Goal: Transaction & Acquisition: Purchase product/service

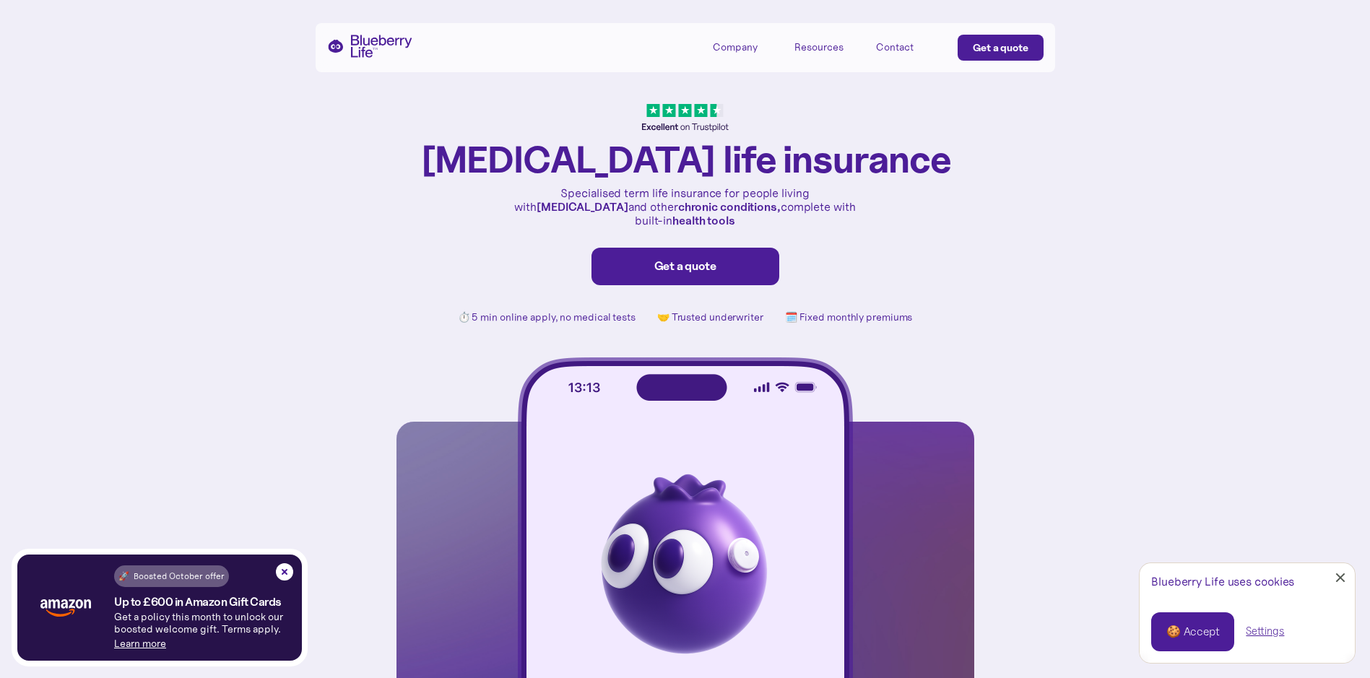
click at [680, 259] on div "Get a quote" at bounding box center [685, 266] width 157 height 14
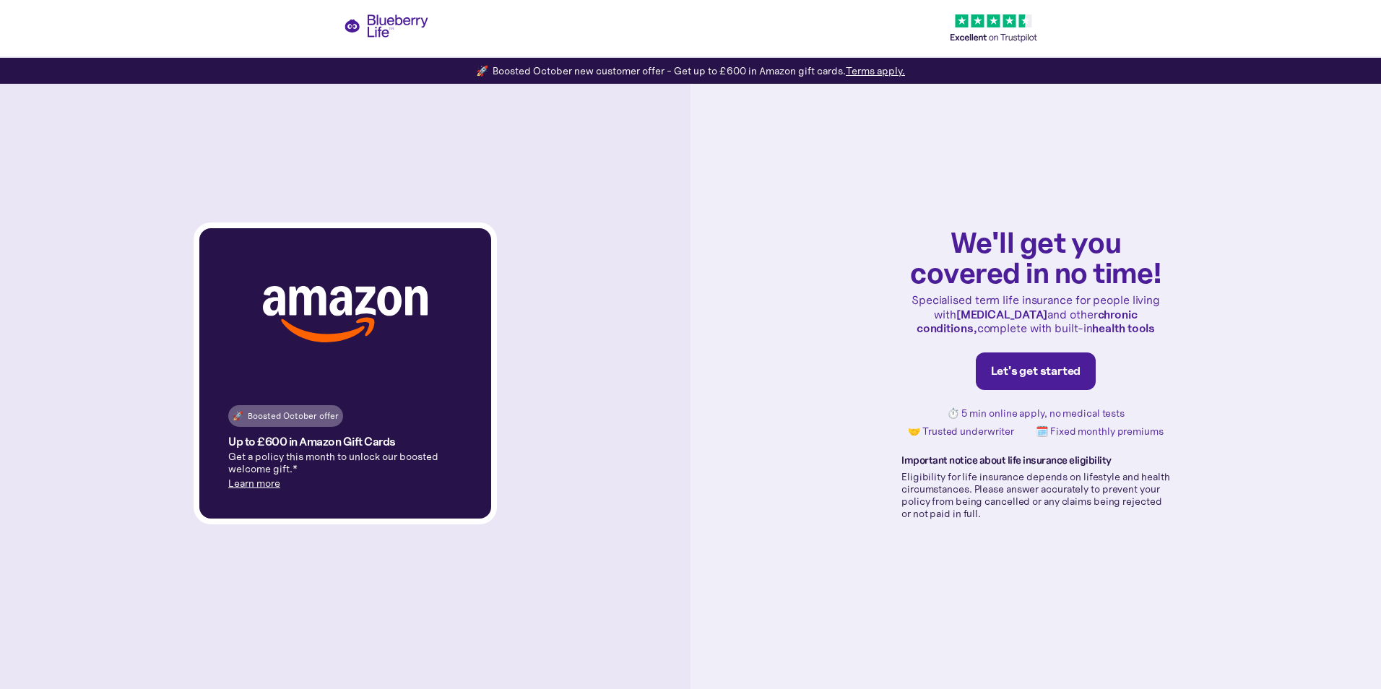
click at [1033, 374] on div "Let's get started" at bounding box center [1036, 371] width 90 height 14
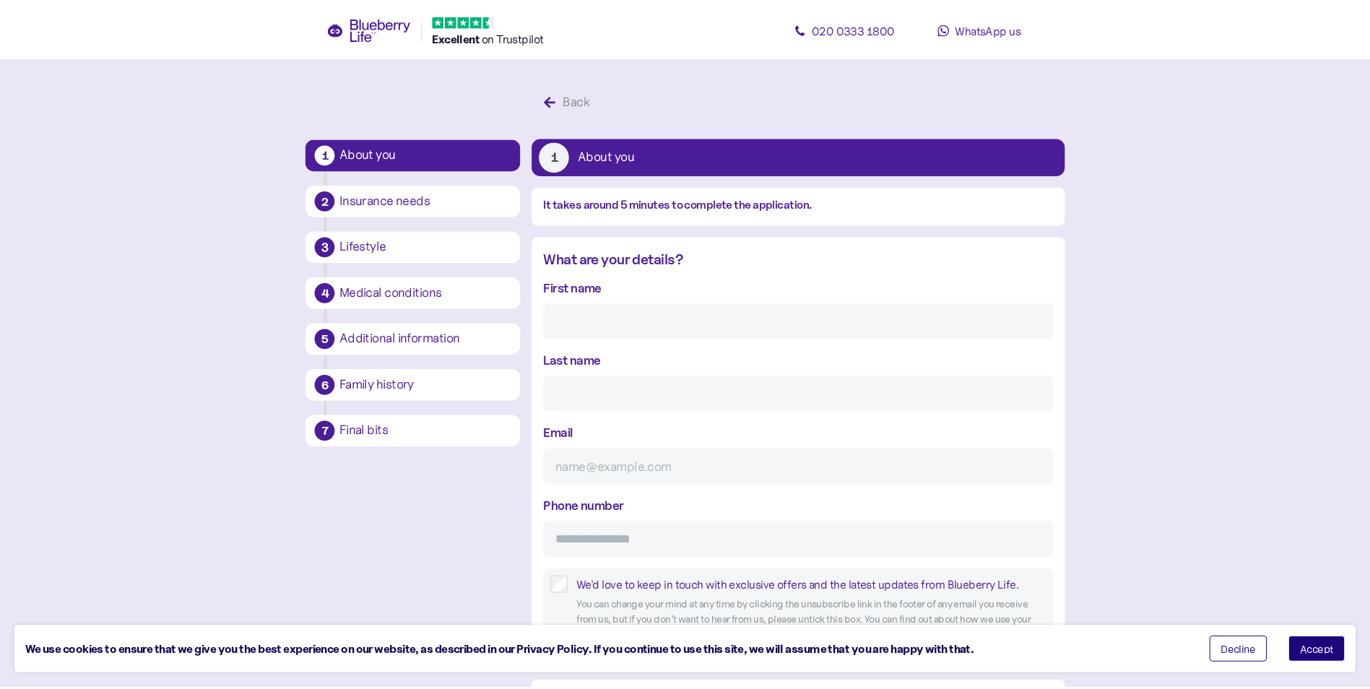
scroll to position [27, 0]
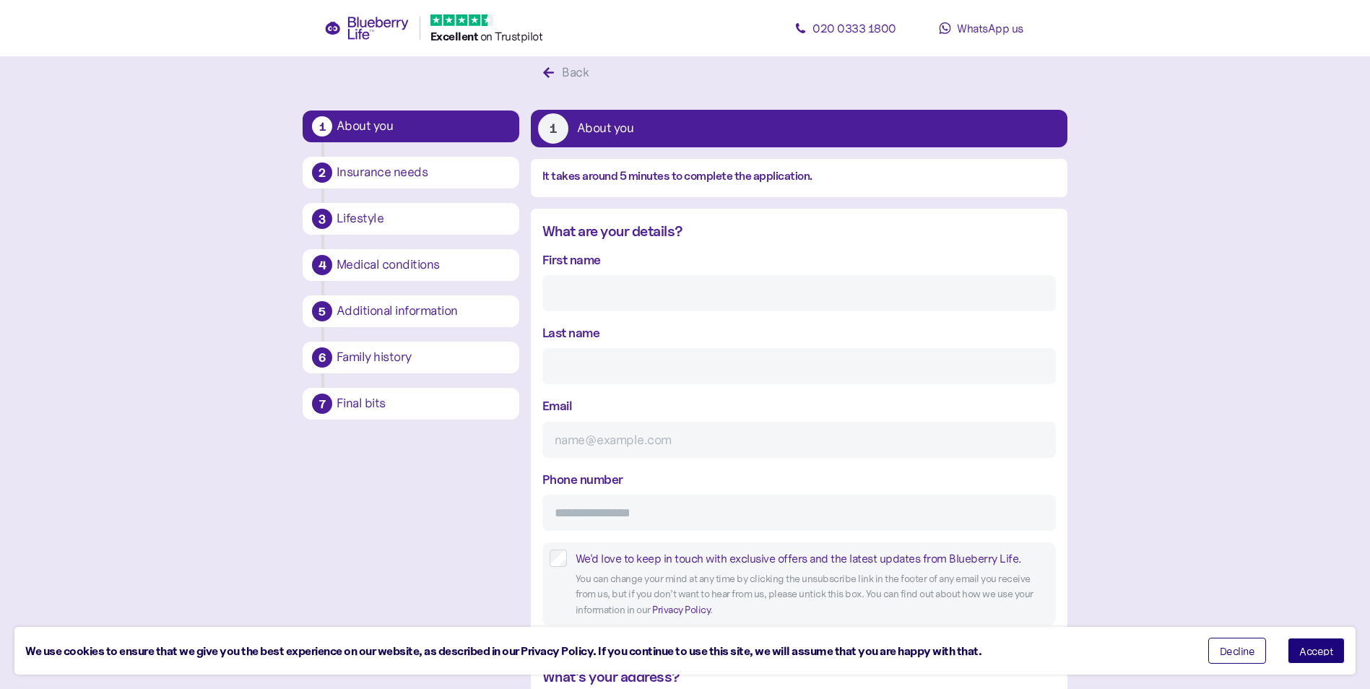
click at [651, 302] on input "First name" at bounding box center [799, 293] width 514 height 36
type input "Timothy Graham"
type input "Haywood"
type input "haywoodtim@hotmail.com"
type input "**********"
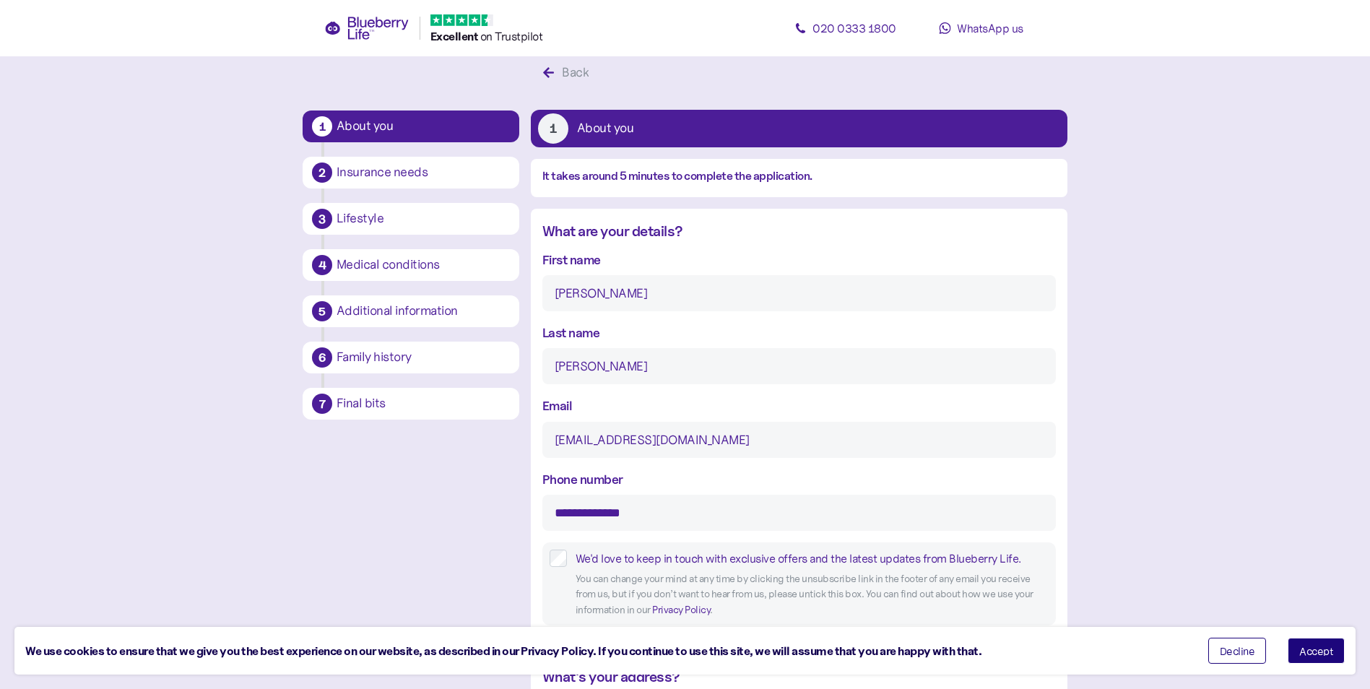
type input "**********"
type input "*******"
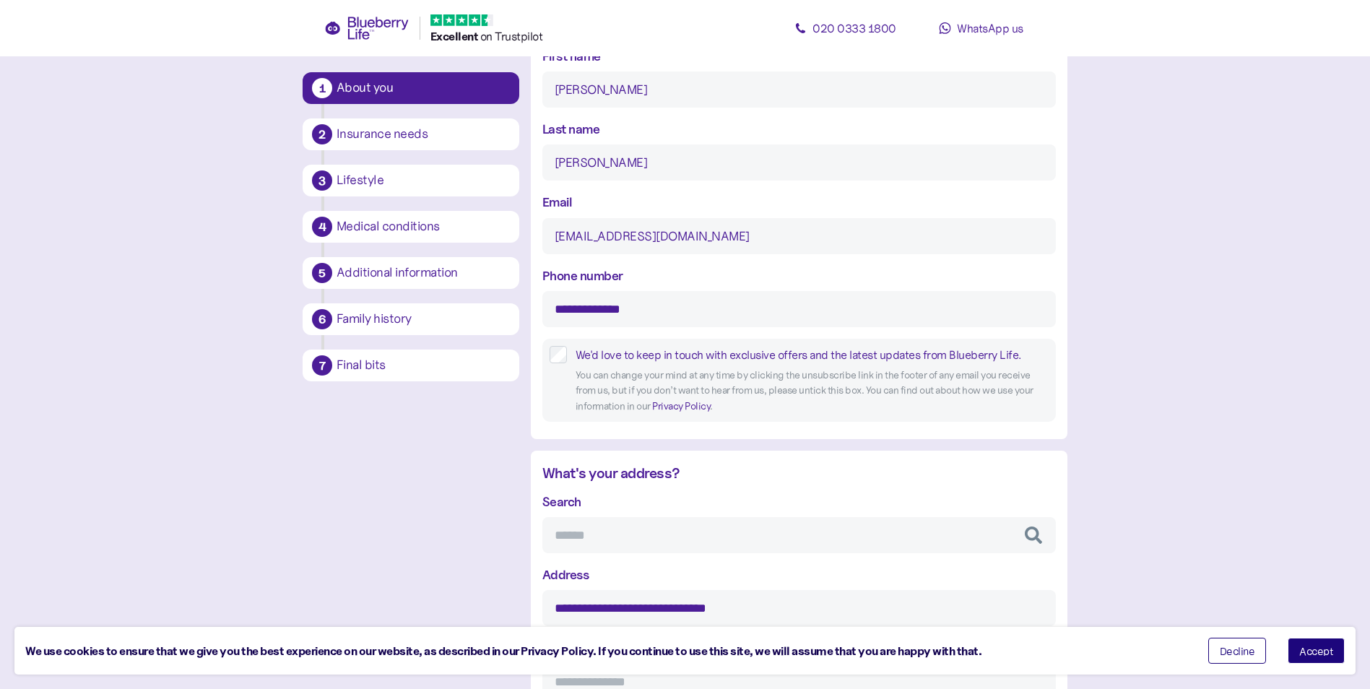
scroll to position [389, 0]
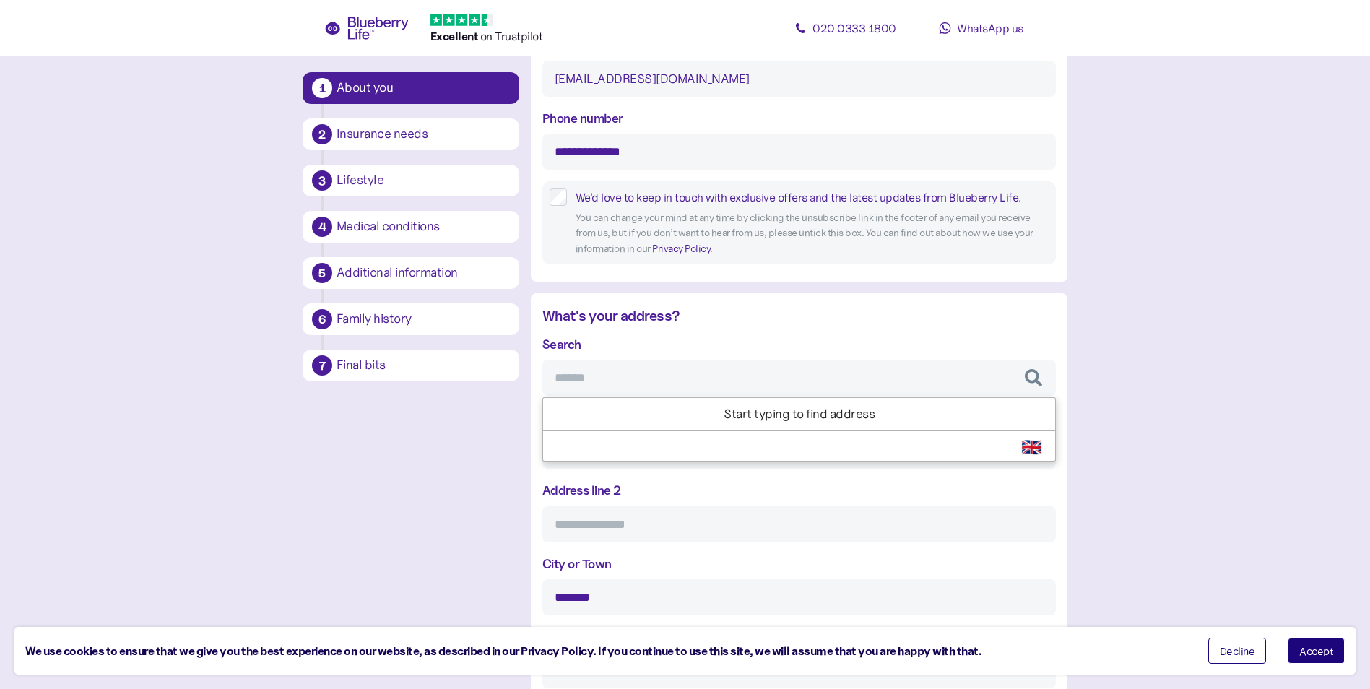
click at [644, 374] on input "Search" at bounding box center [799, 378] width 514 height 36
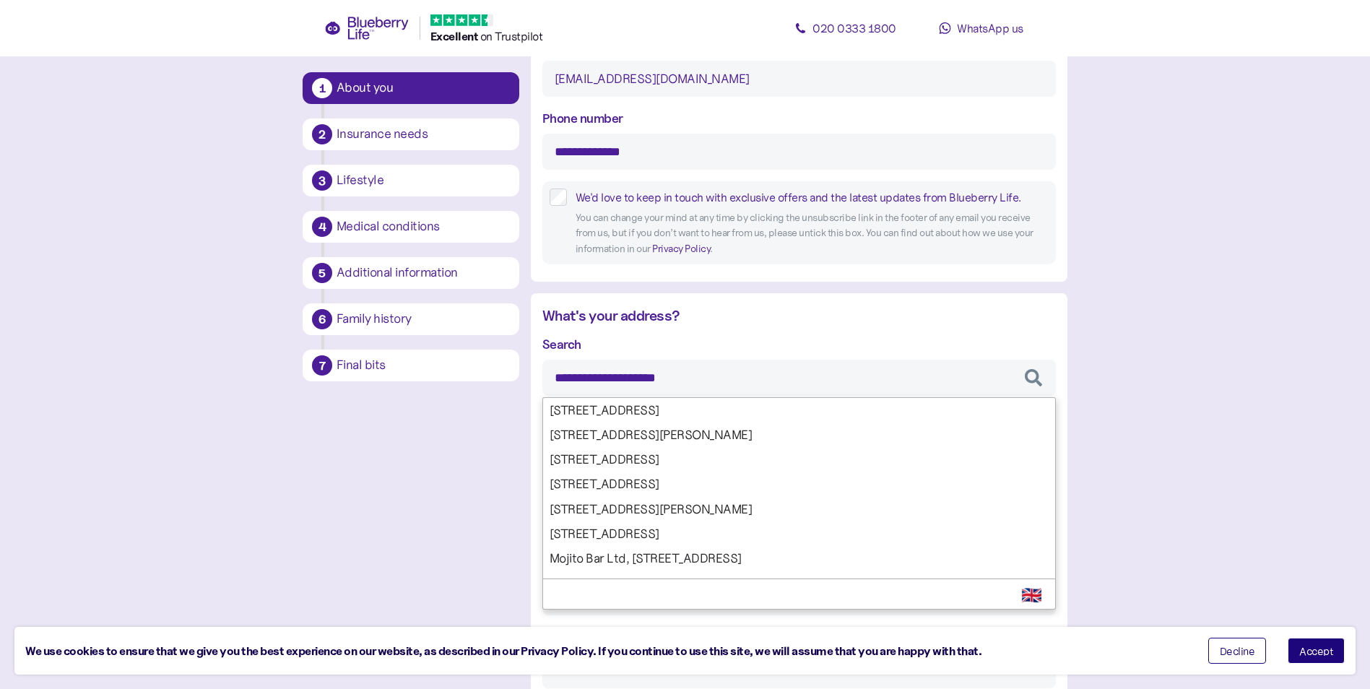
type input "**********"
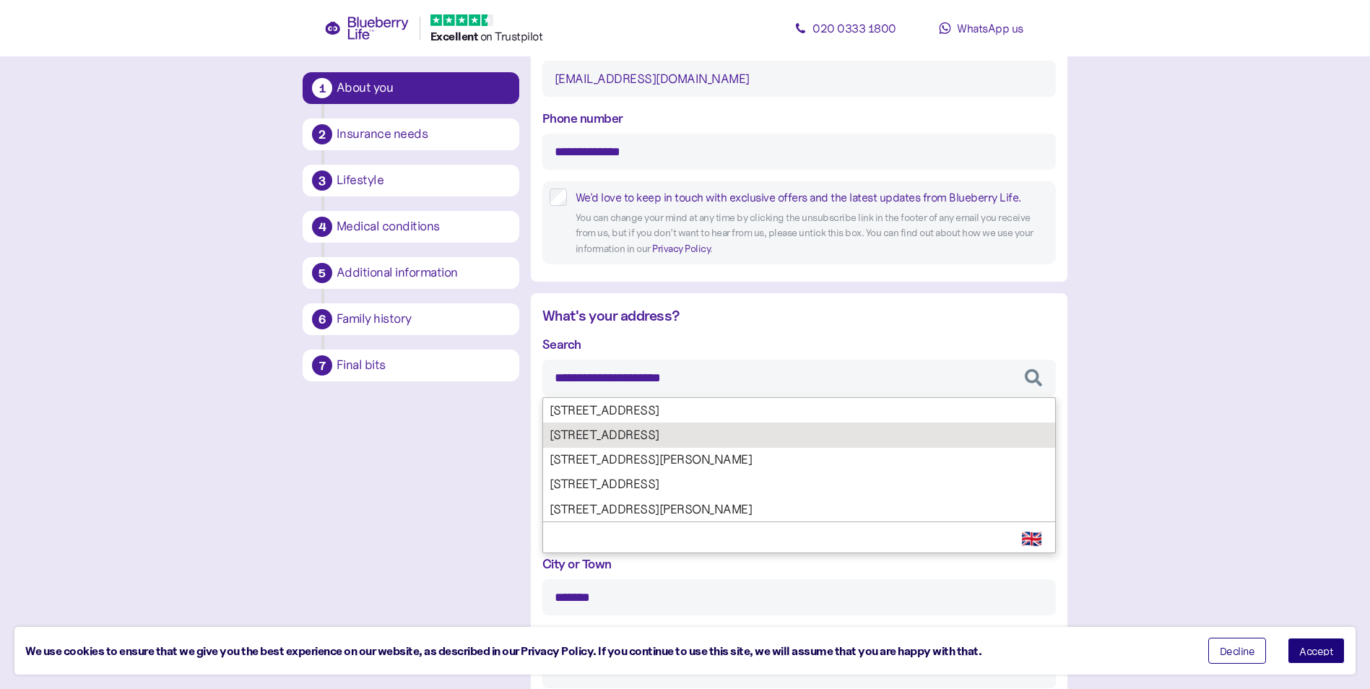
click at [676, 442] on div "**********" at bounding box center [799, 548] width 514 height 428
type input "**********"
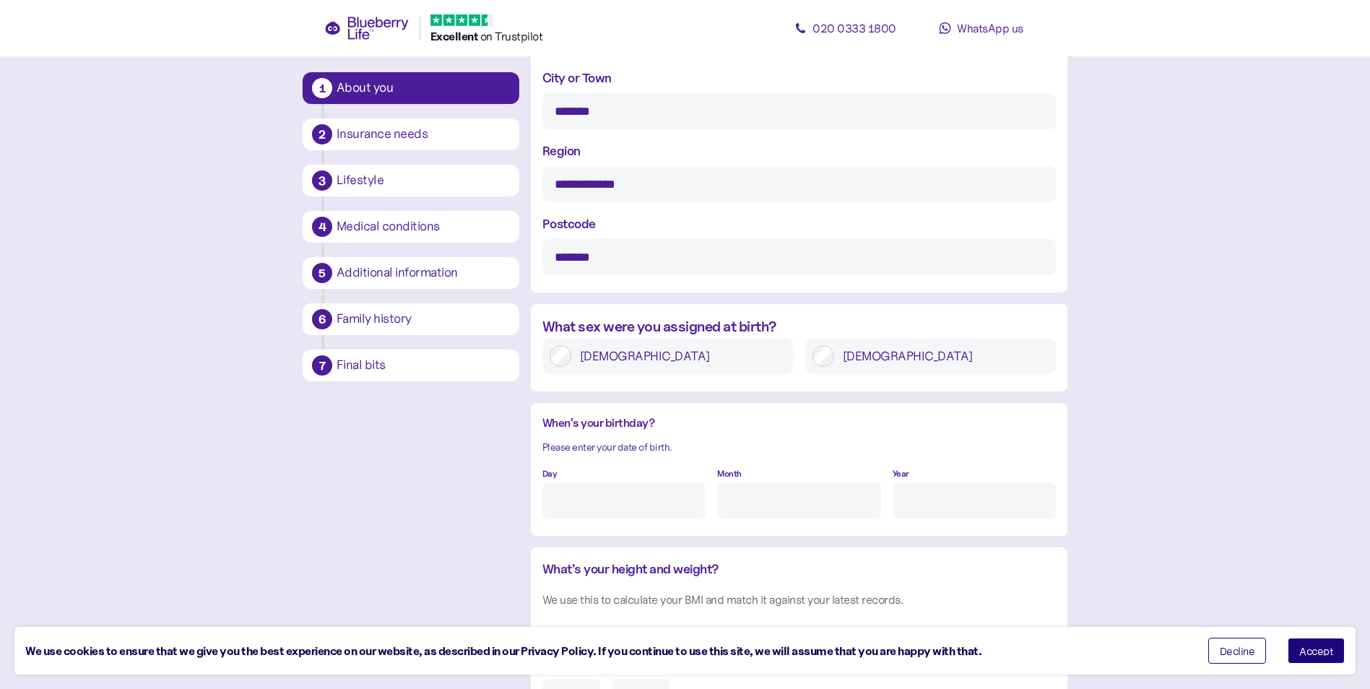
scroll to position [894, 0]
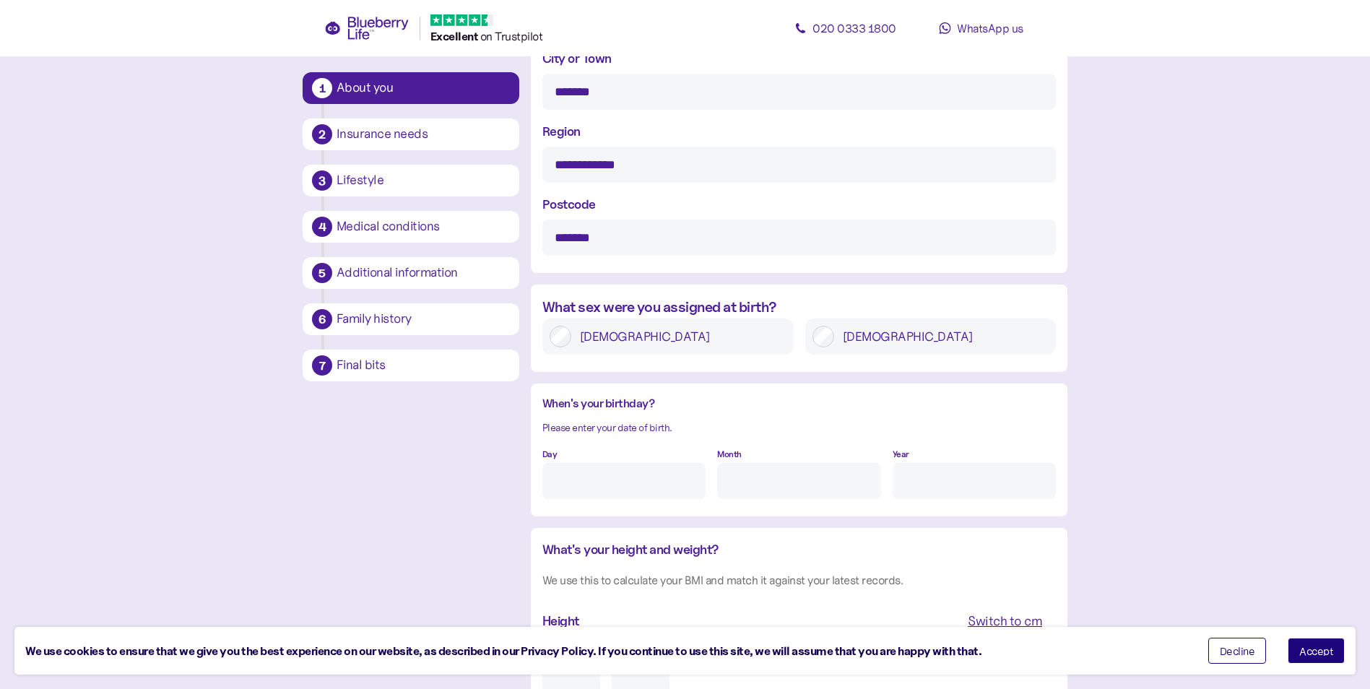
type input "**********"
click at [623, 482] on input "Day" at bounding box center [623, 481] width 163 height 36
type input "16"
click at [768, 466] on input "Month" at bounding box center [798, 481] width 163 height 36
type input "7"
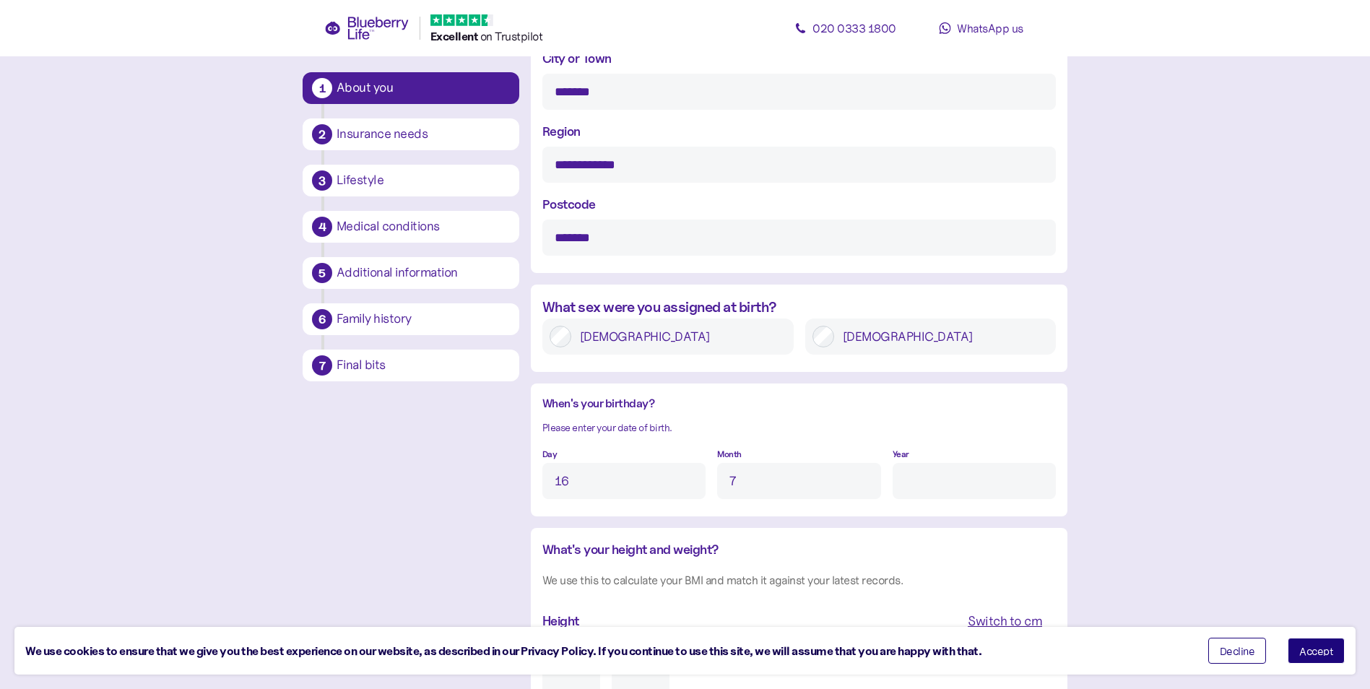
click at [919, 463] on div "Year" at bounding box center [974, 471] width 163 height 56
click at [925, 486] on input "Year" at bounding box center [974, 481] width 163 height 36
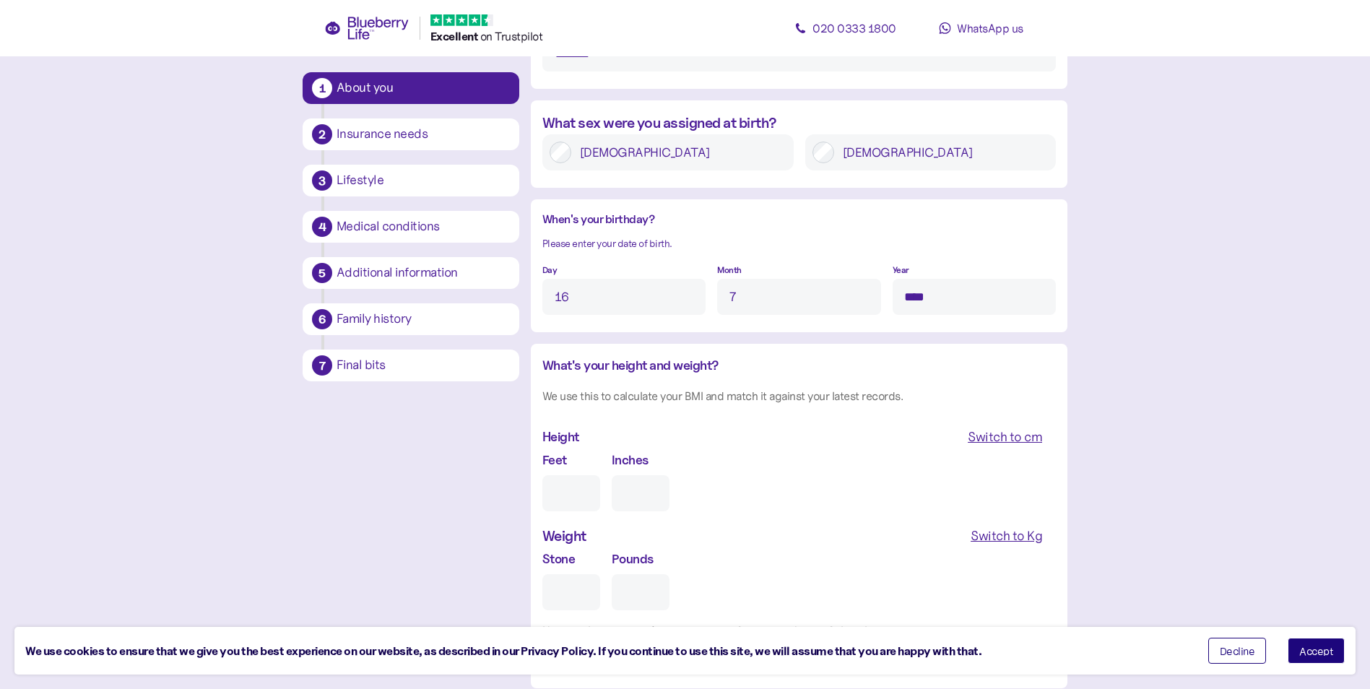
scroll to position [1111, 0]
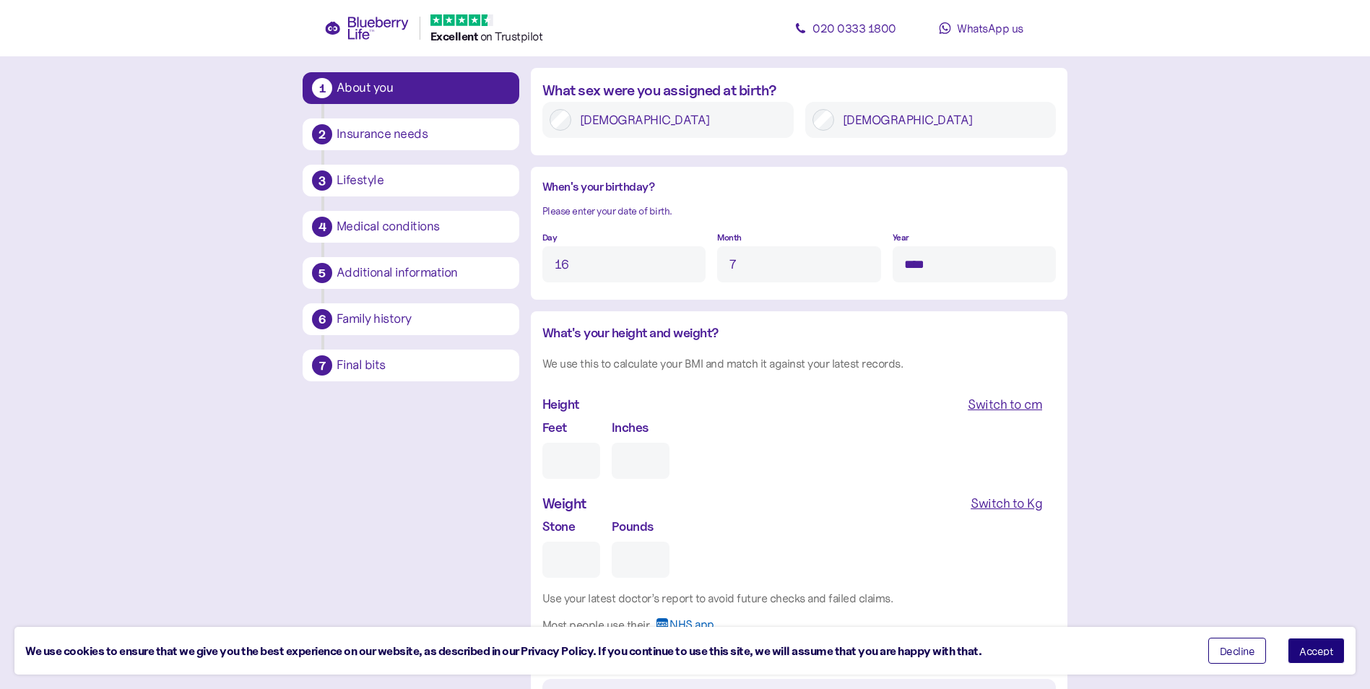
type input "****"
click at [557, 463] on input "Feet" at bounding box center [571, 461] width 58 height 36
type input "6"
type input "0"
type input "6"
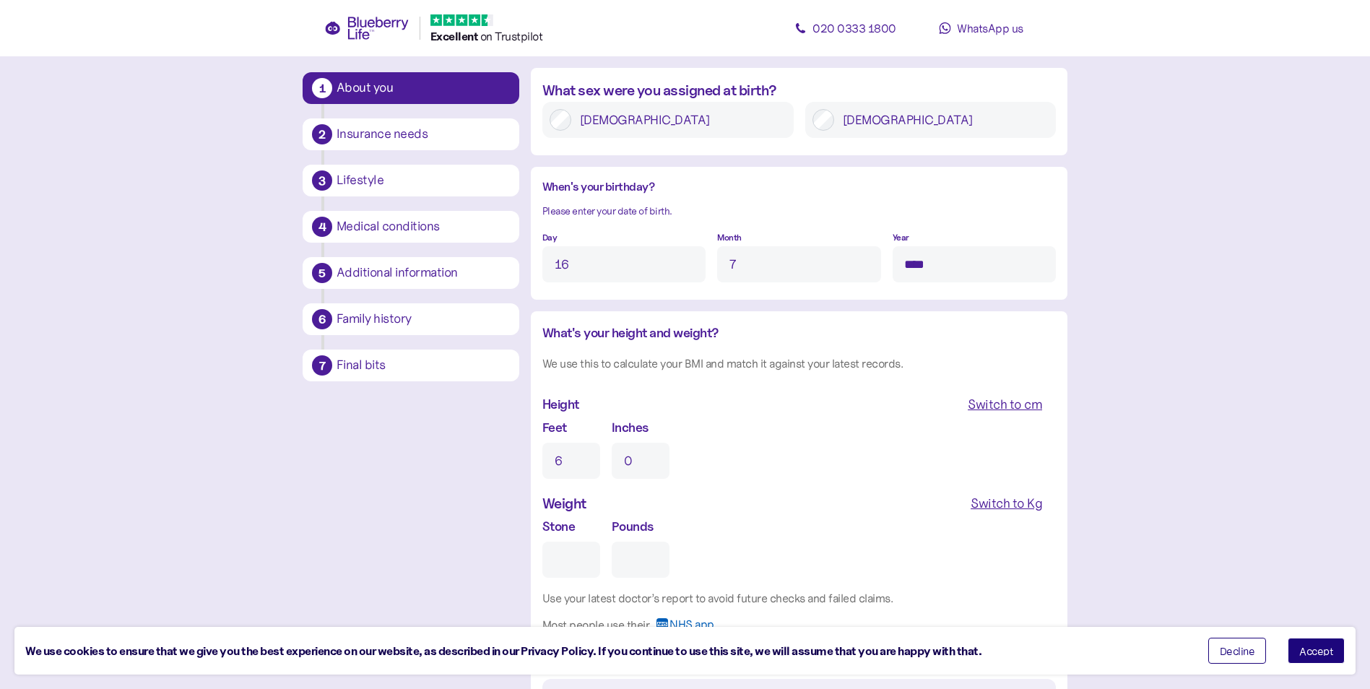
click at [571, 567] on input "Stone" at bounding box center [571, 560] width 58 height 36
type input "2"
type input "0"
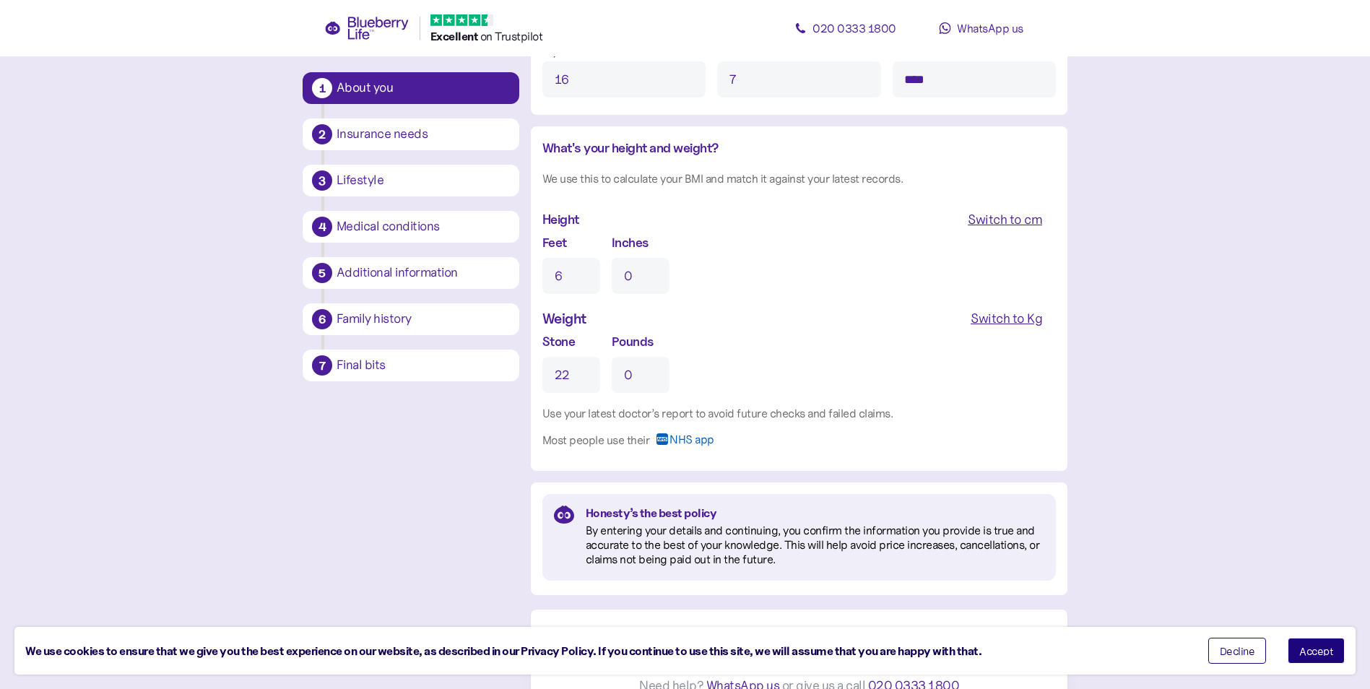
scroll to position [1318, 0]
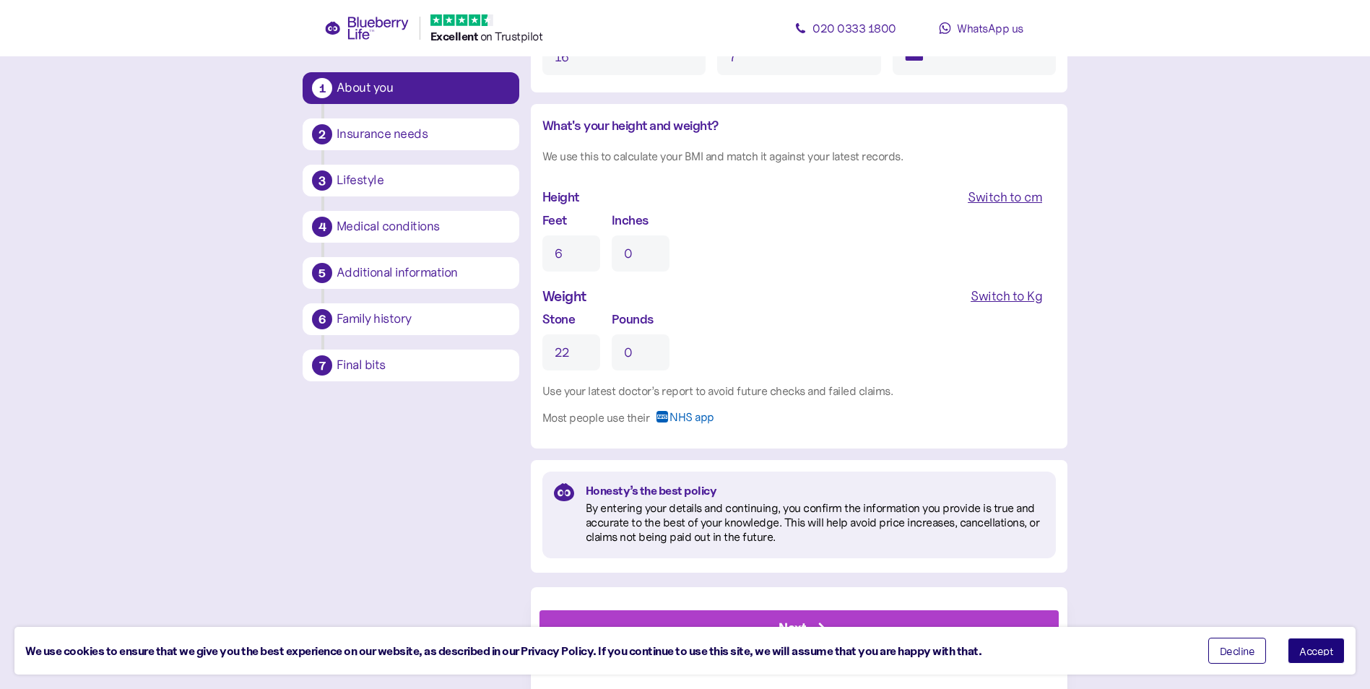
type input "22"
click at [1323, 651] on span "Accept" at bounding box center [1316, 651] width 34 height 10
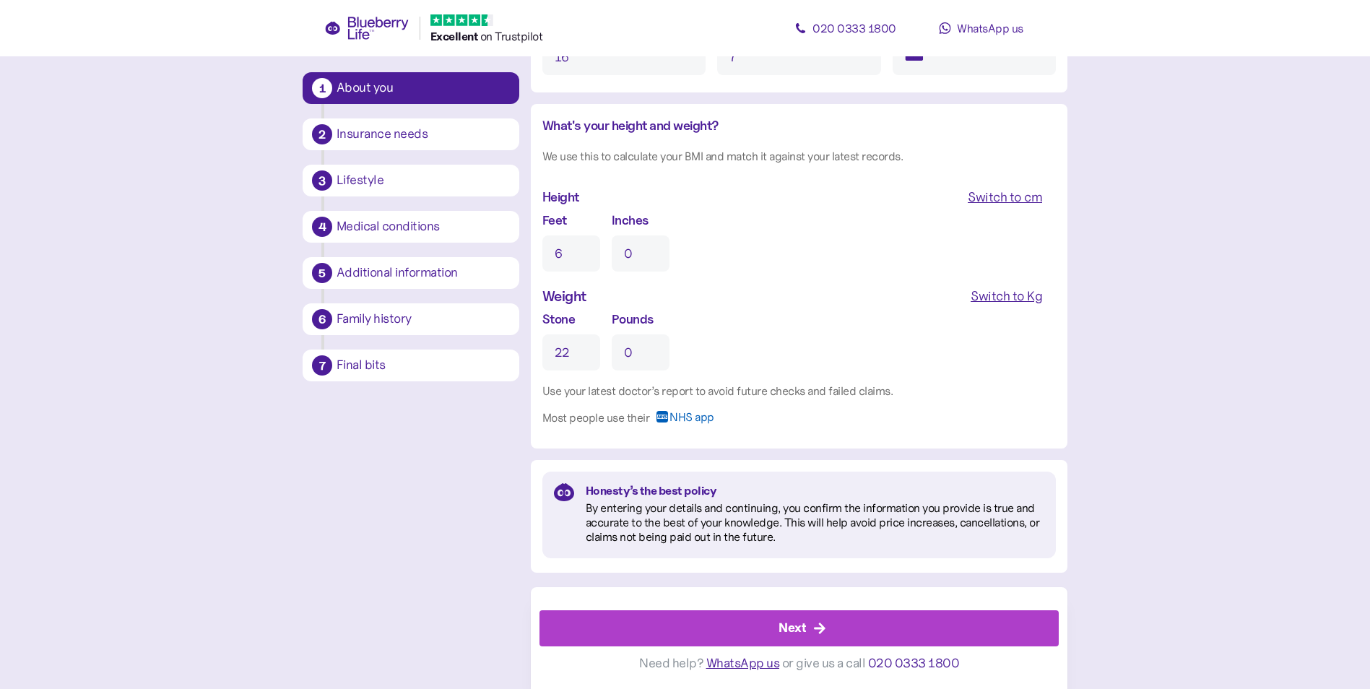
click at [806, 628] on div "Next" at bounding box center [802, 628] width 487 height 35
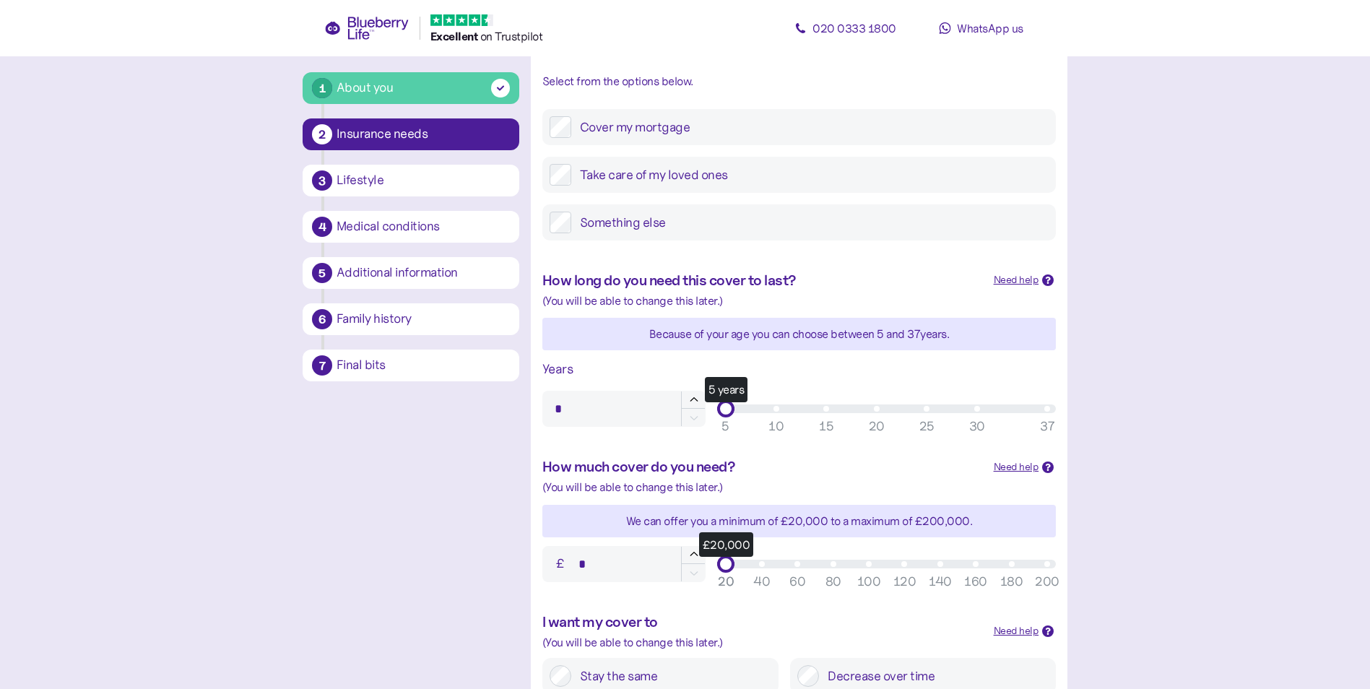
scroll to position [289, 0]
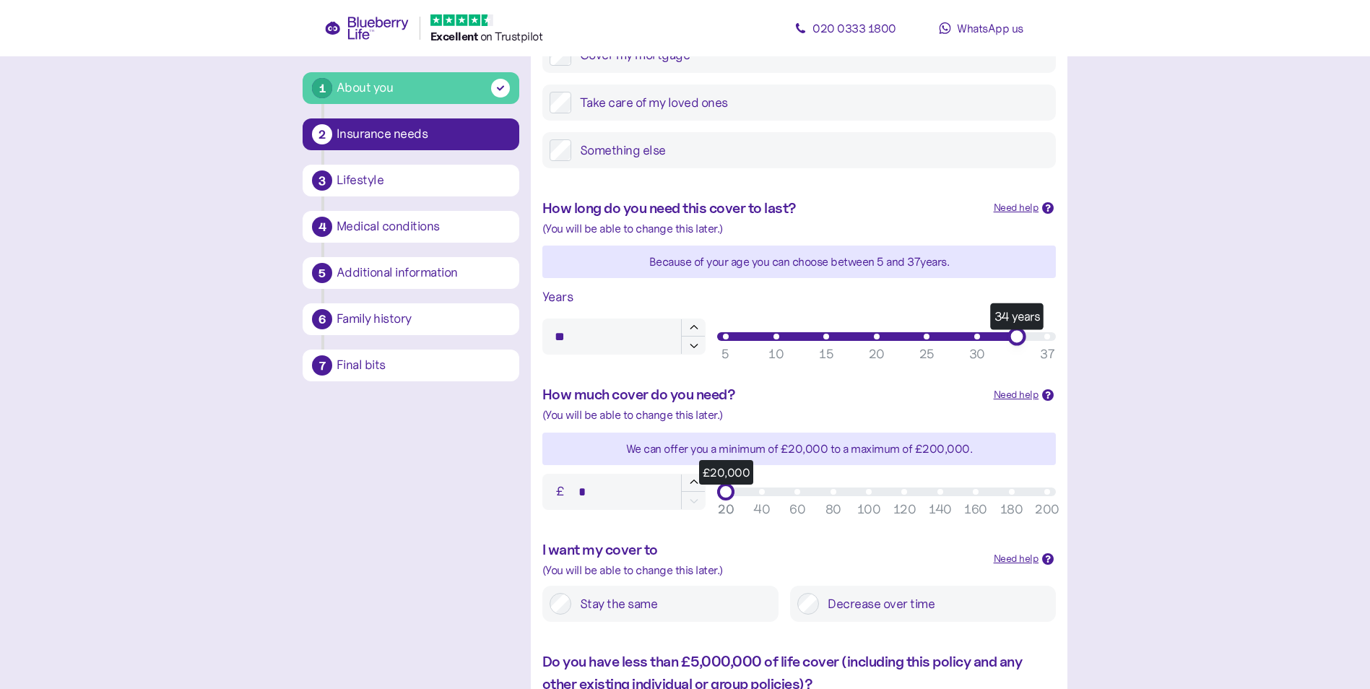
type input "**"
drag, startPoint x: 724, startPoint y: 332, endPoint x: 1056, endPoint y: 337, distance: 332.3
click at [1056, 337] on div "37 years" at bounding box center [1047, 336] width 18 height 18
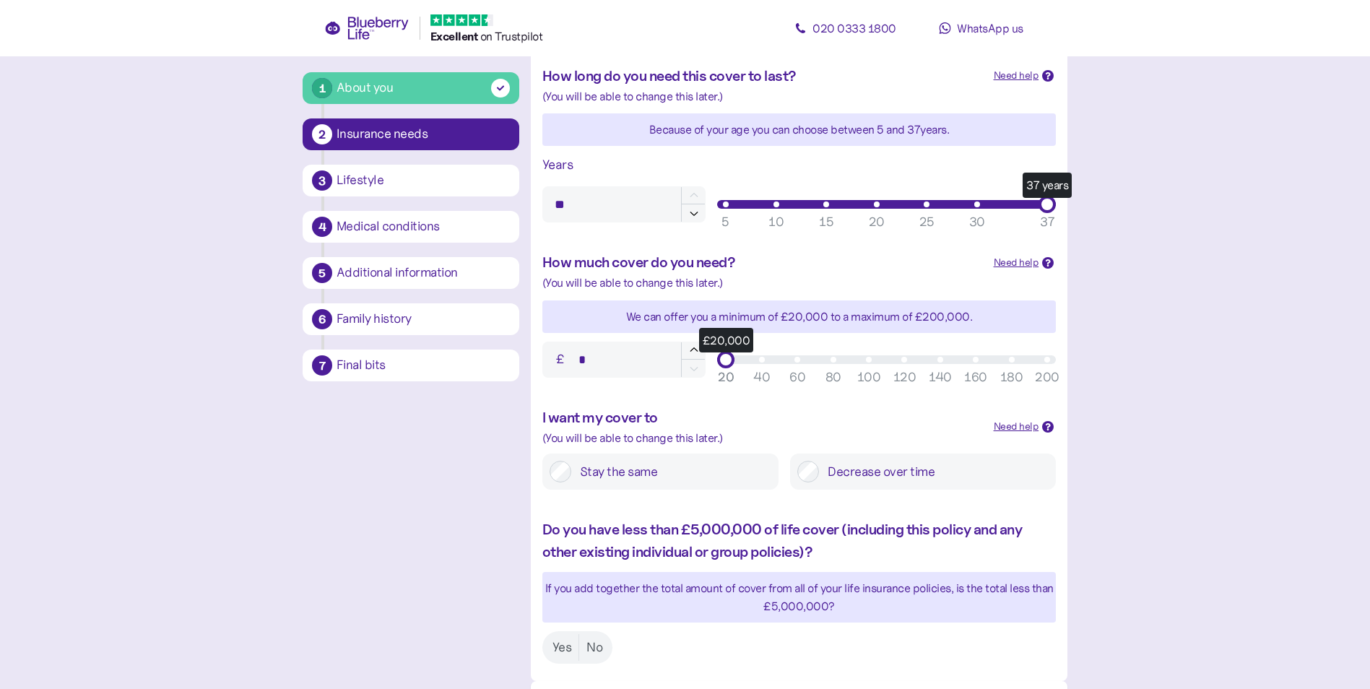
scroll to position [433, 0]
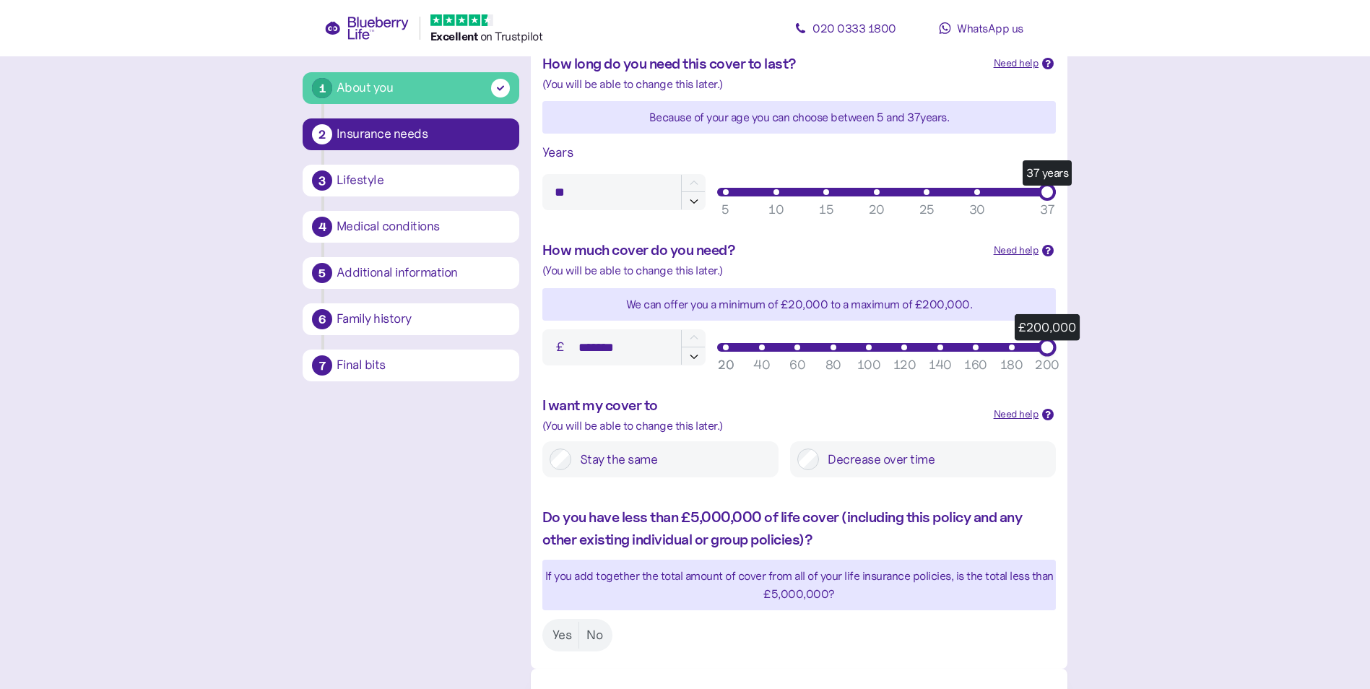
drag, startPoint x: 724, startPoint y: 347, endPoint x: 1112, endPoint y: 354, distance: 387.2
click at [1112, 354] on main "1 About you 2 Insurance needs 3 Lifestyle 4 Medical conditions 5 Additional inf…" at bounding box center [685, 169] width 1370 height 1205
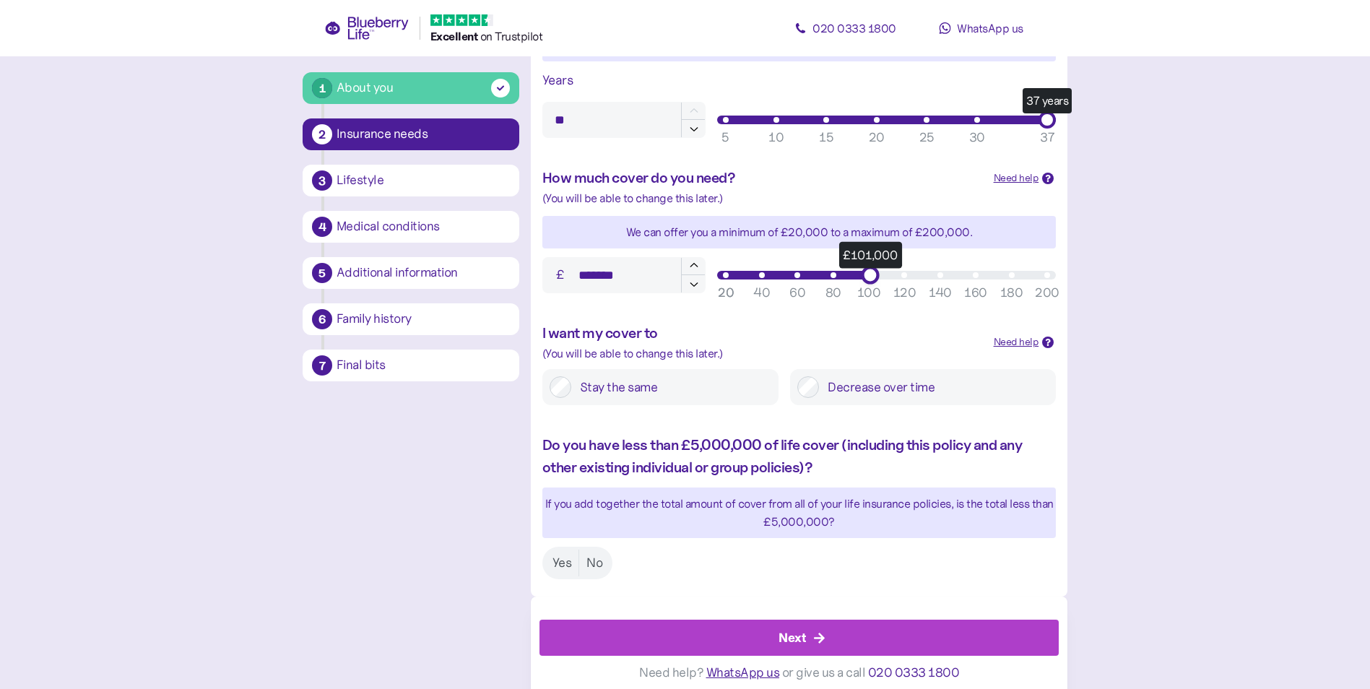
type input "*******"
drag, startPoint x: 1052, startPoint y: 274, endPoint x: 868, endPoint y: 282, distance: 184.3
click at [868, 282] on div "£100,000" at bounding box center [868, 275] width 18 height 18
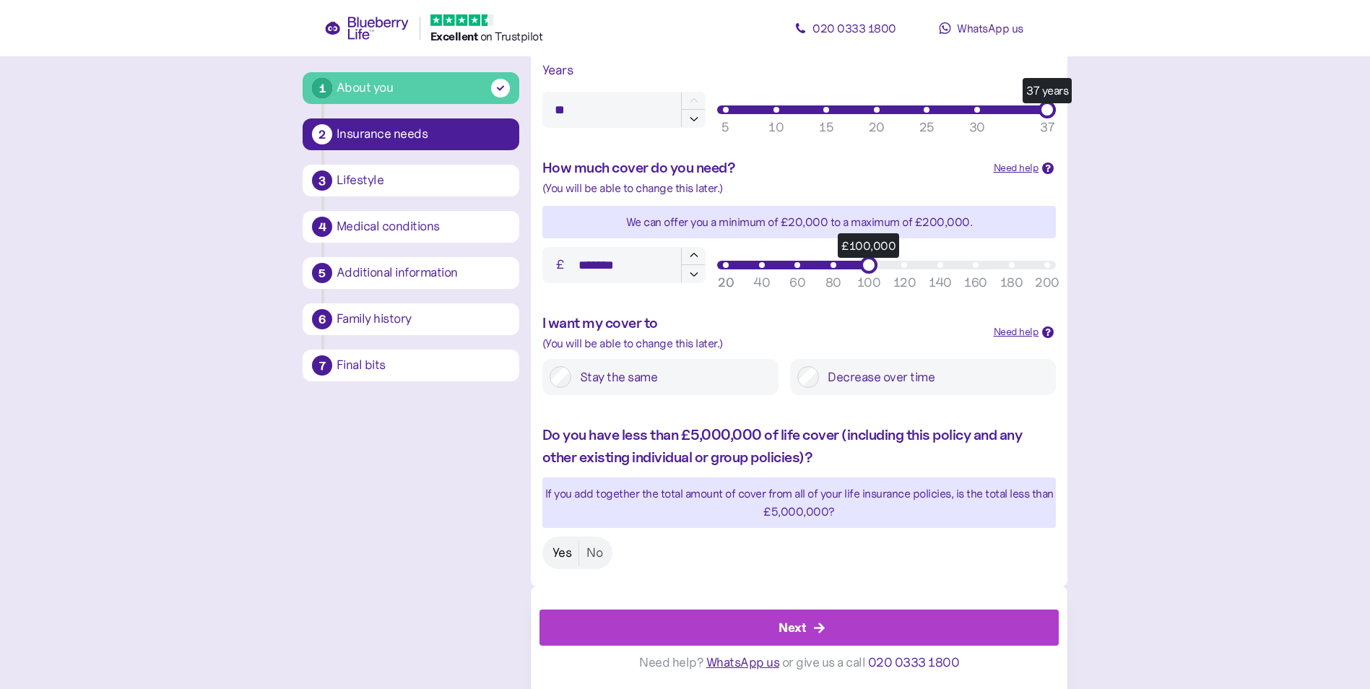
click at [566, 553] on label "Yes" at bounding box center [562, 553] width 34 height 27
click at [776, 630] on div "Next" at bounding box center [802, 627] width 487 height 35
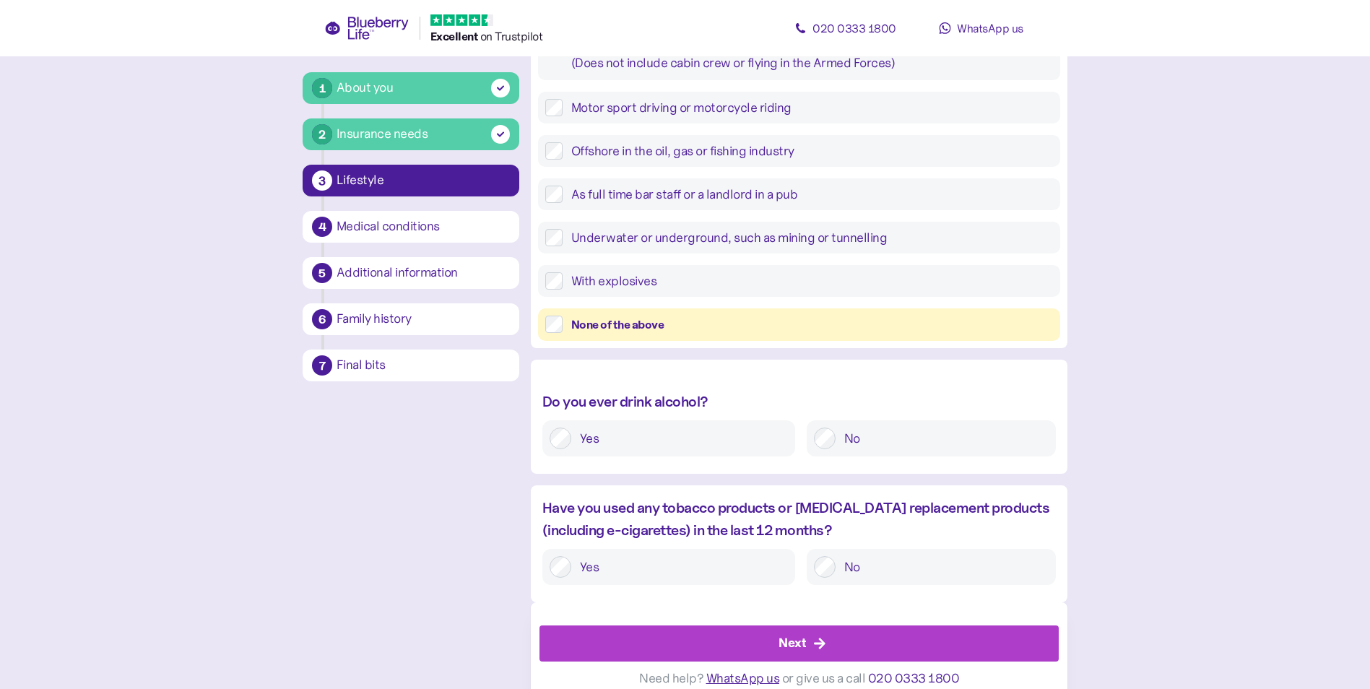
scroll to position [407, 0]
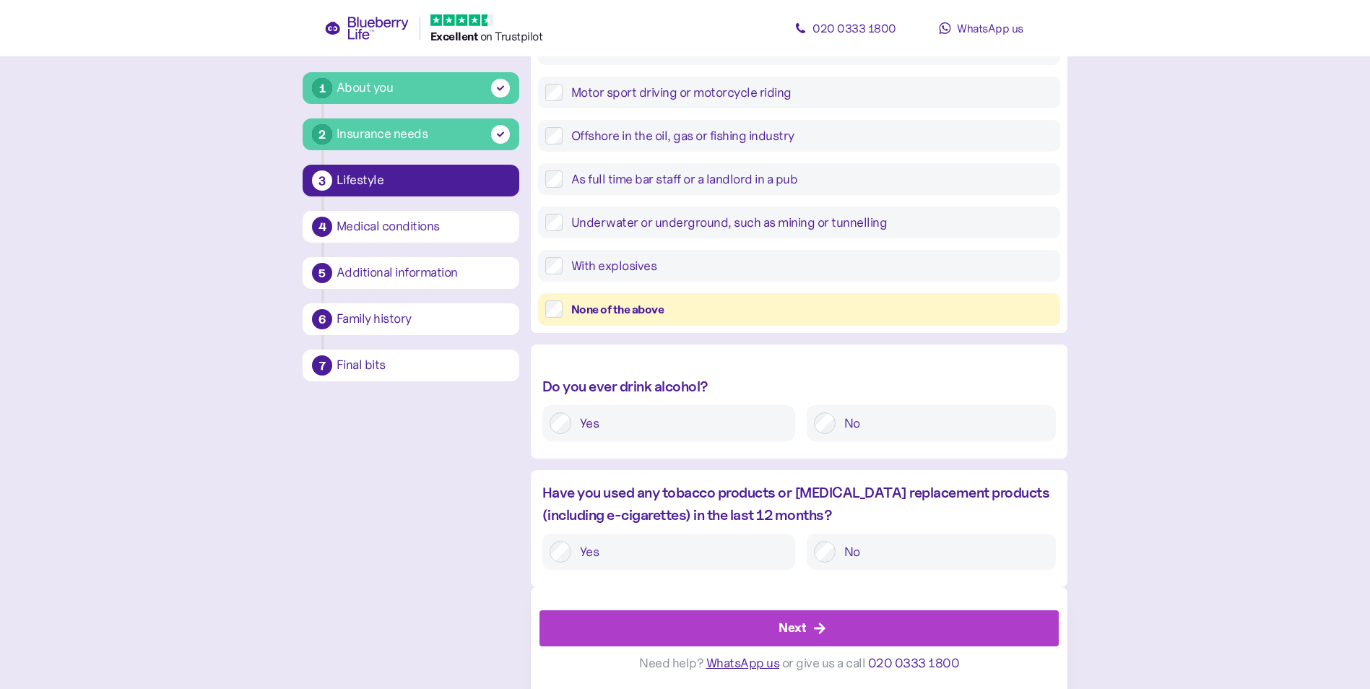
click at [787, 625] on div "Next" at bounding box center [792, 628] width 27 height 20
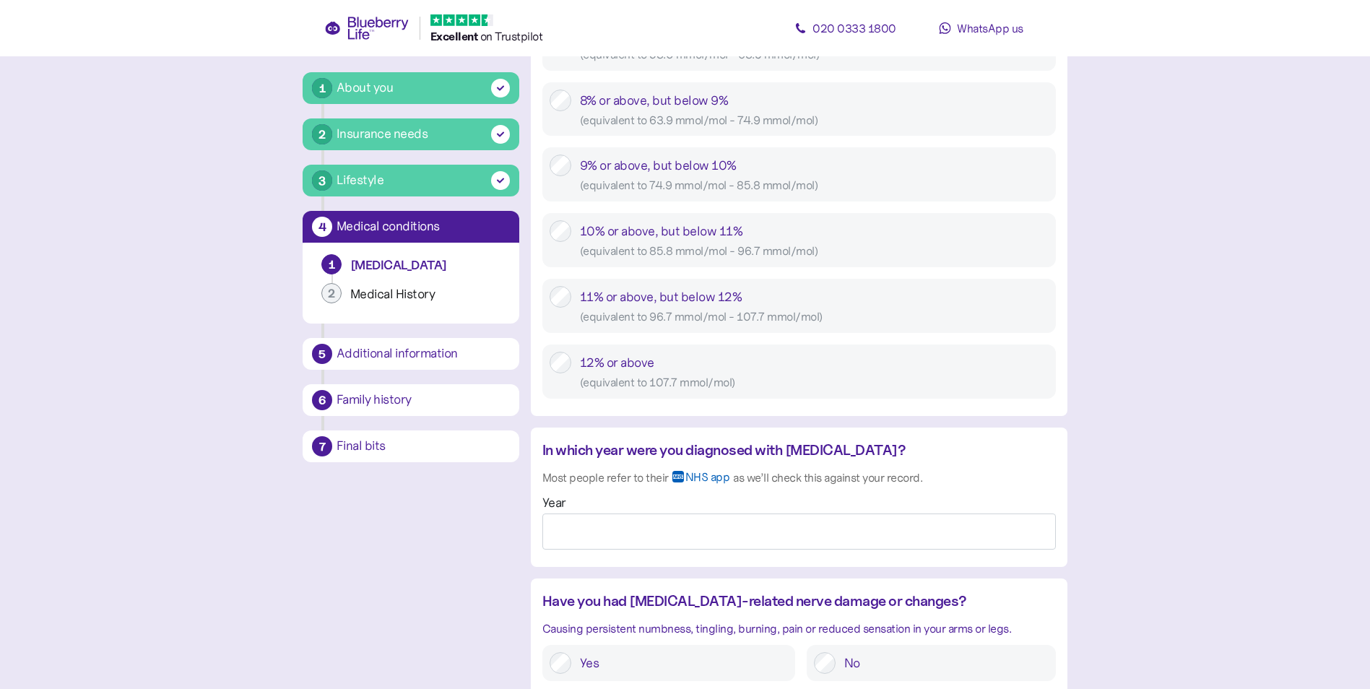
scroll to position [867, 0]
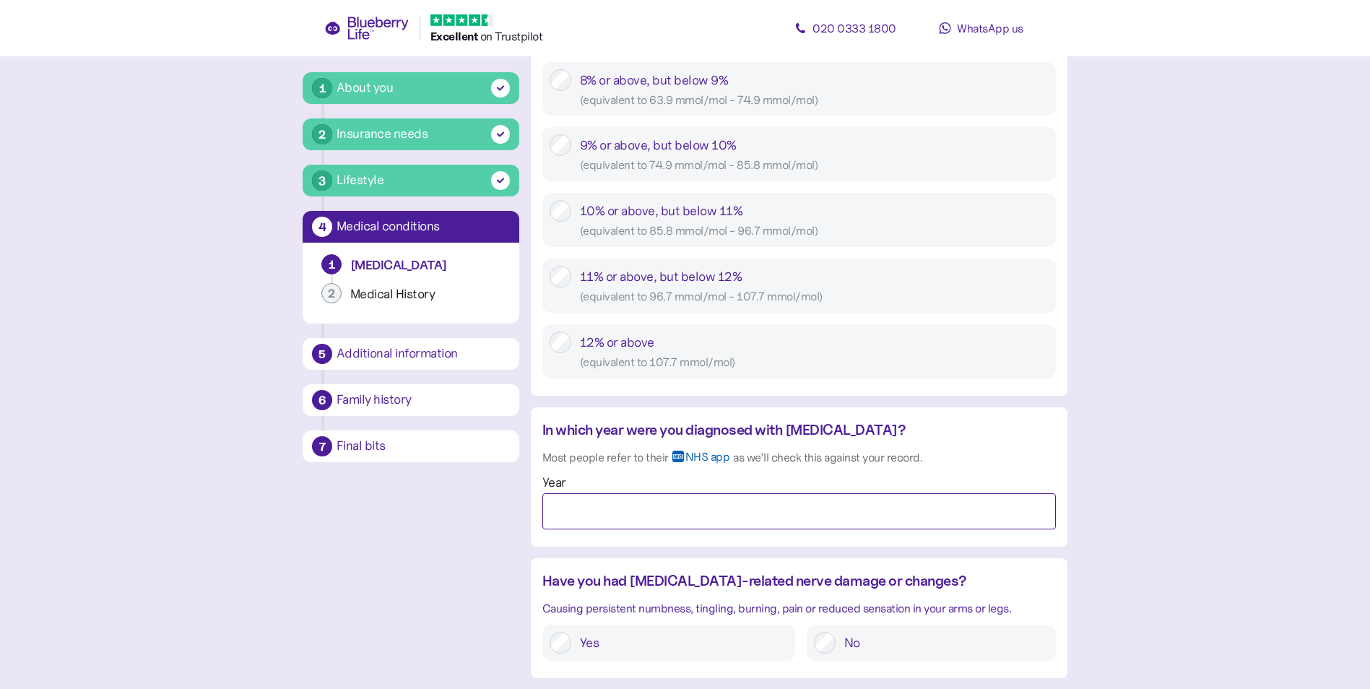
click at [722, 498] on input "Year" at bounding box center [799, 511] width 514 height 36
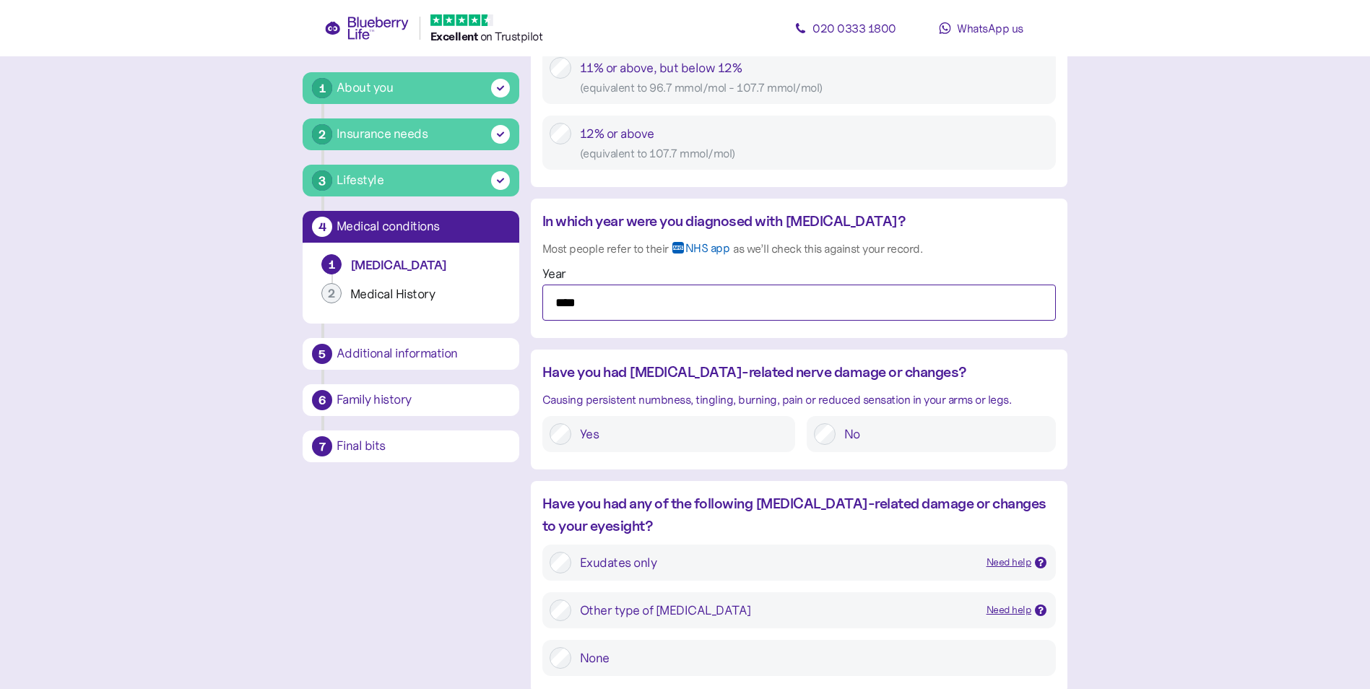
scroll to position [1083, 0]
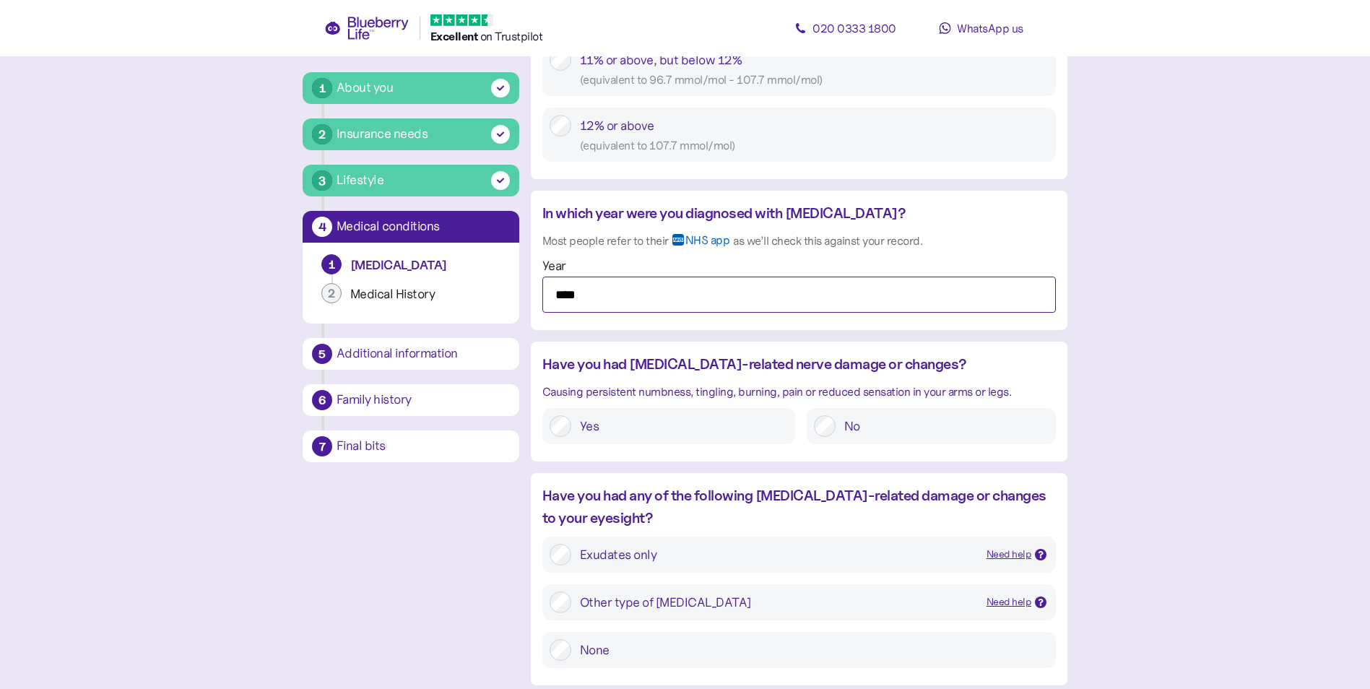
type input "****"
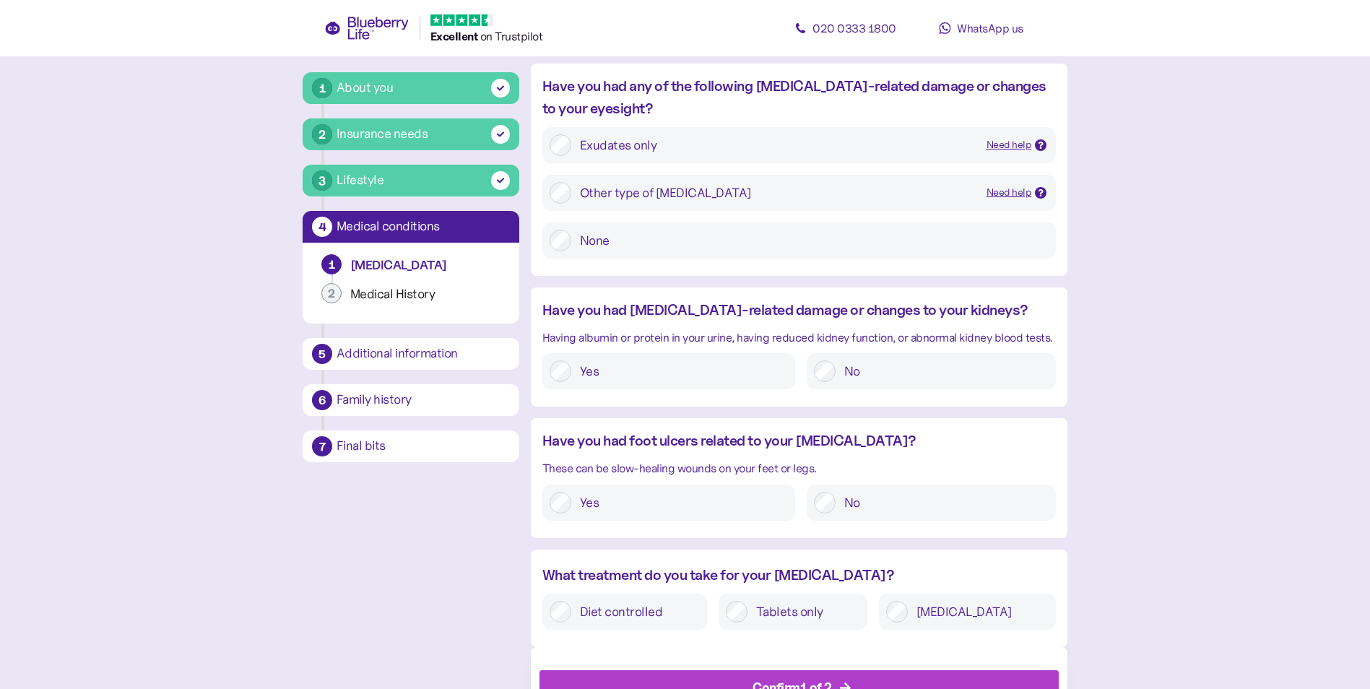
scroll to position [1553, 0]
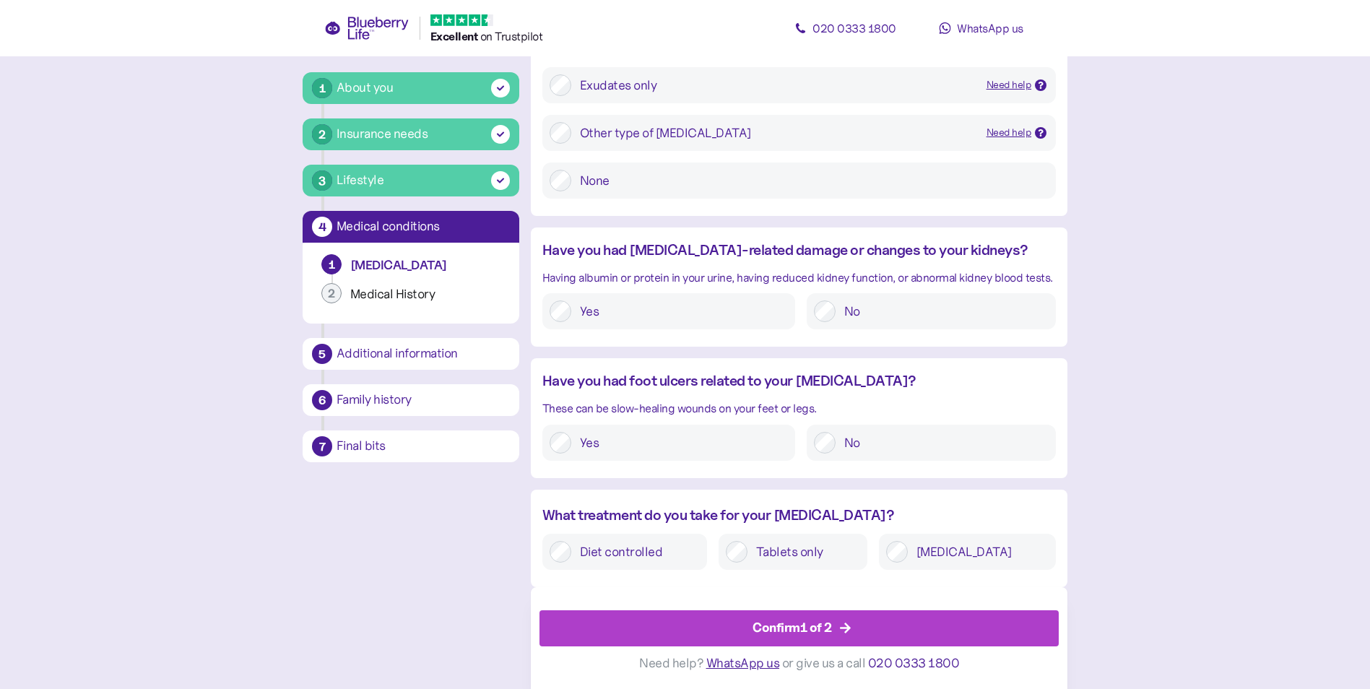
click at [720, 621] on div "Confirm 1 of 2" at bounding box center [802, 628] width 487 height 35
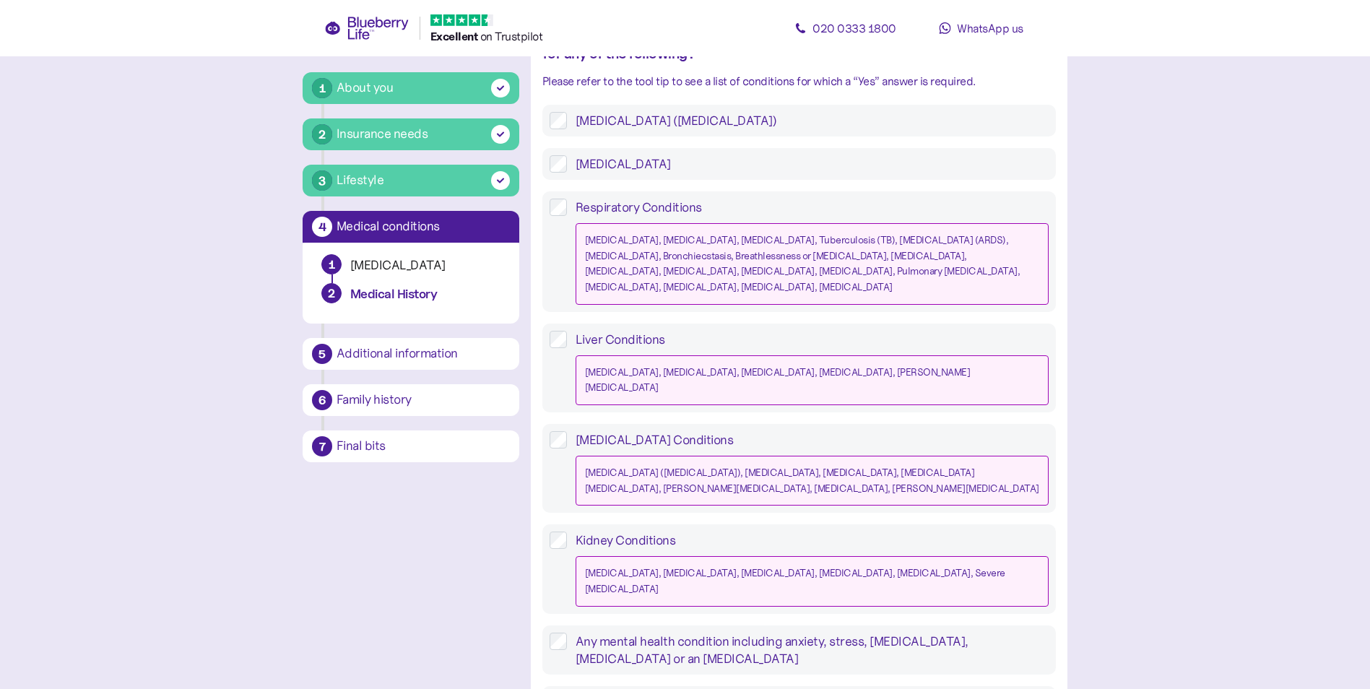
scroll to position [1270, 0]
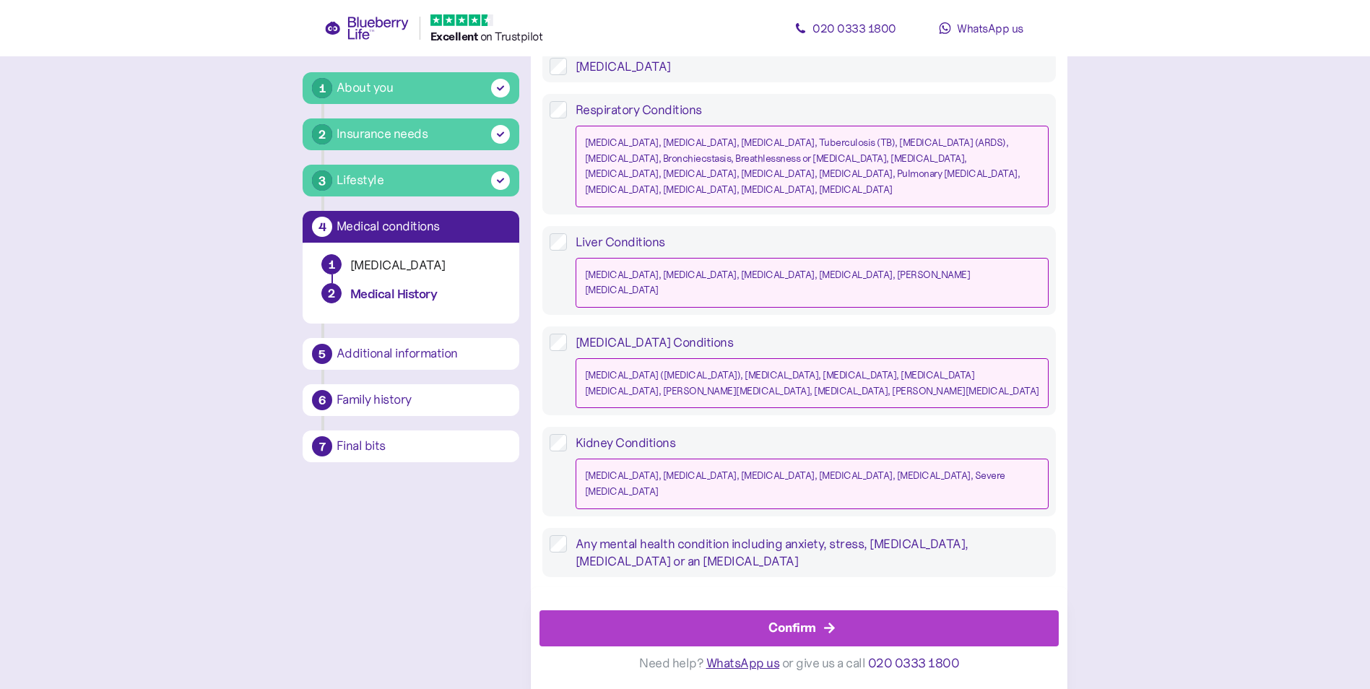
click at [794, 628] on div "Confirm" at bounding box center [792, 628] width 48 height 20
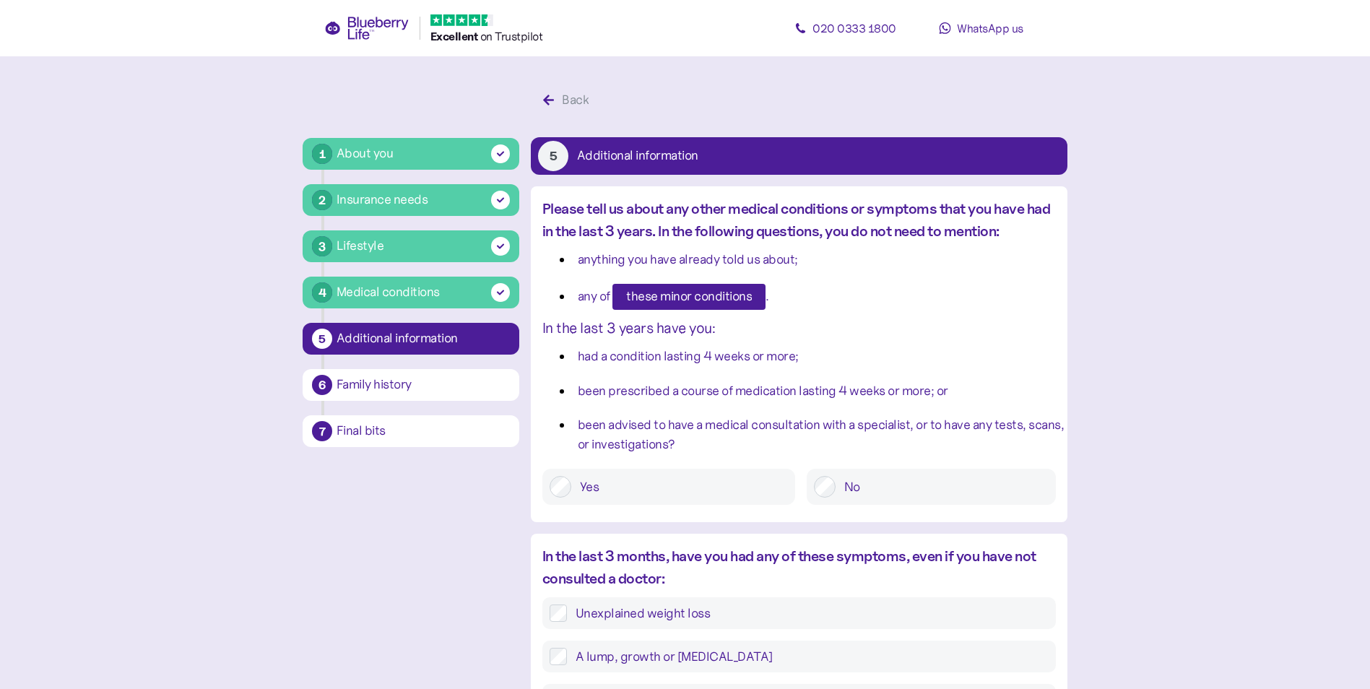
click at [857, 481] on label "No" at bounding box center [942, 487] width 213 height 22
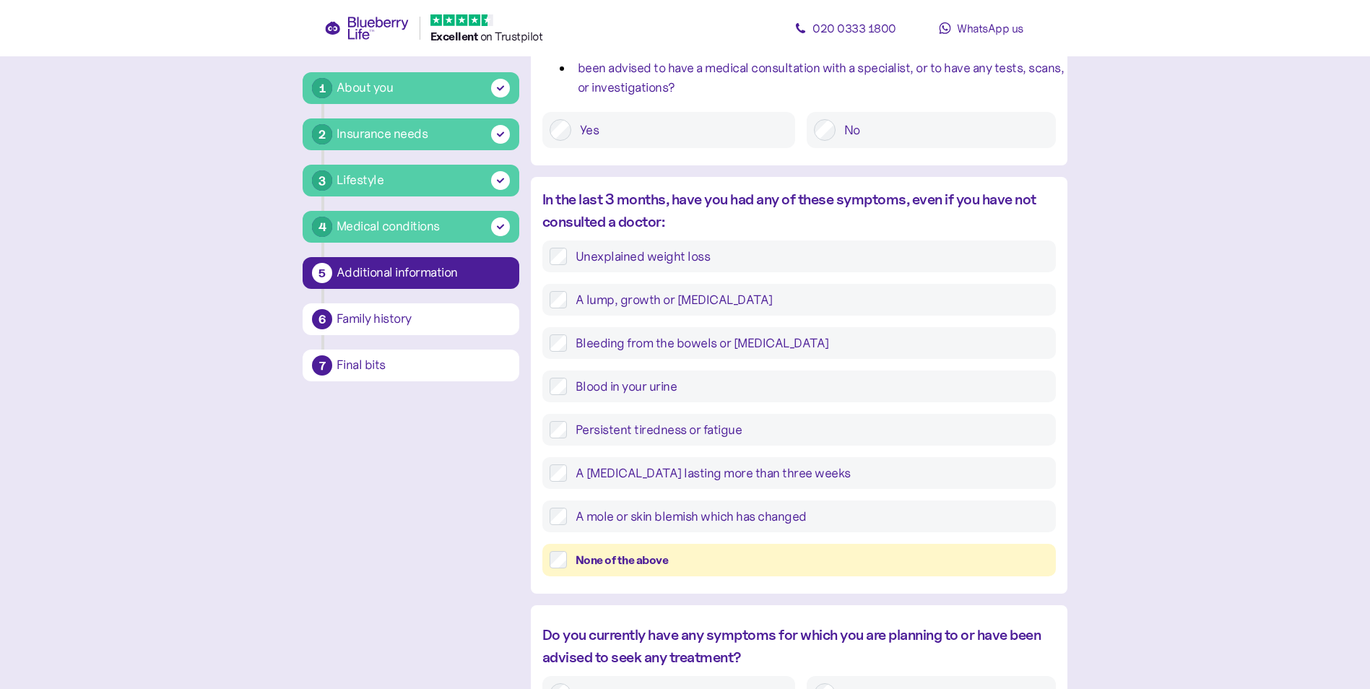
scroll to position [361, 0]
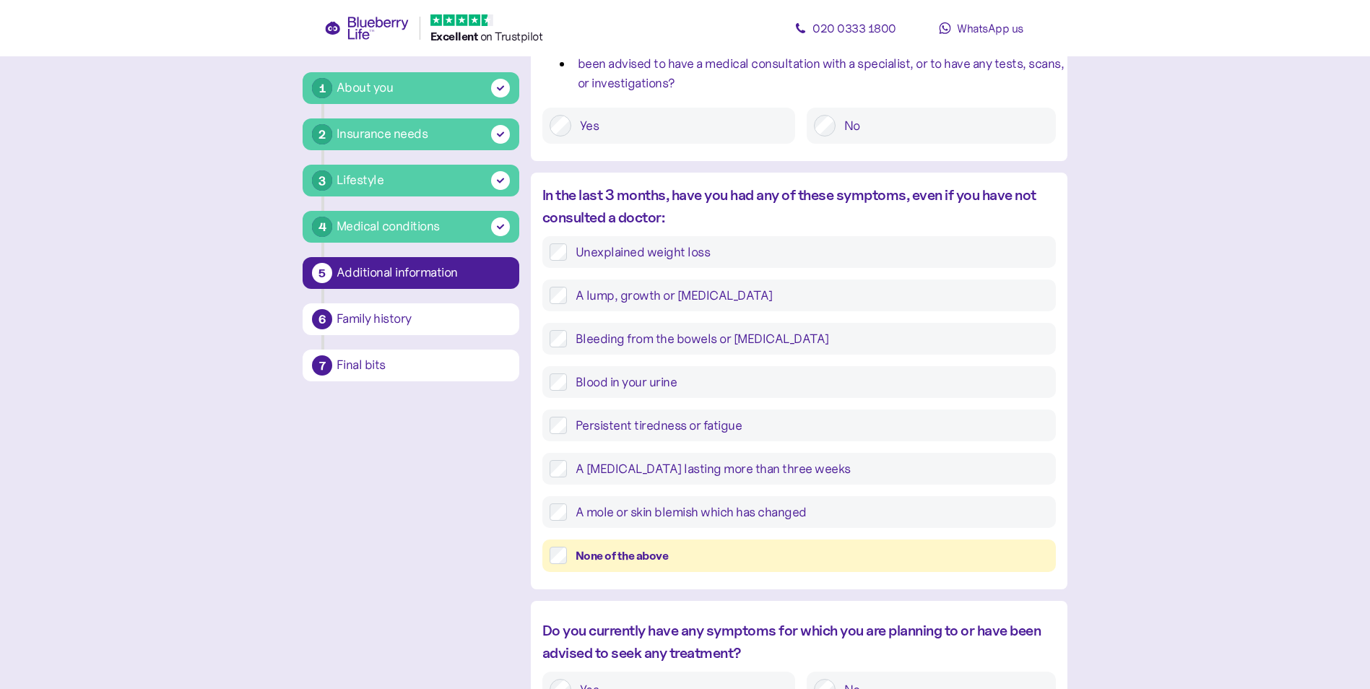
click at [589, 557] on div "None of the above" at bounding box center [812, 556] width 473 height 18
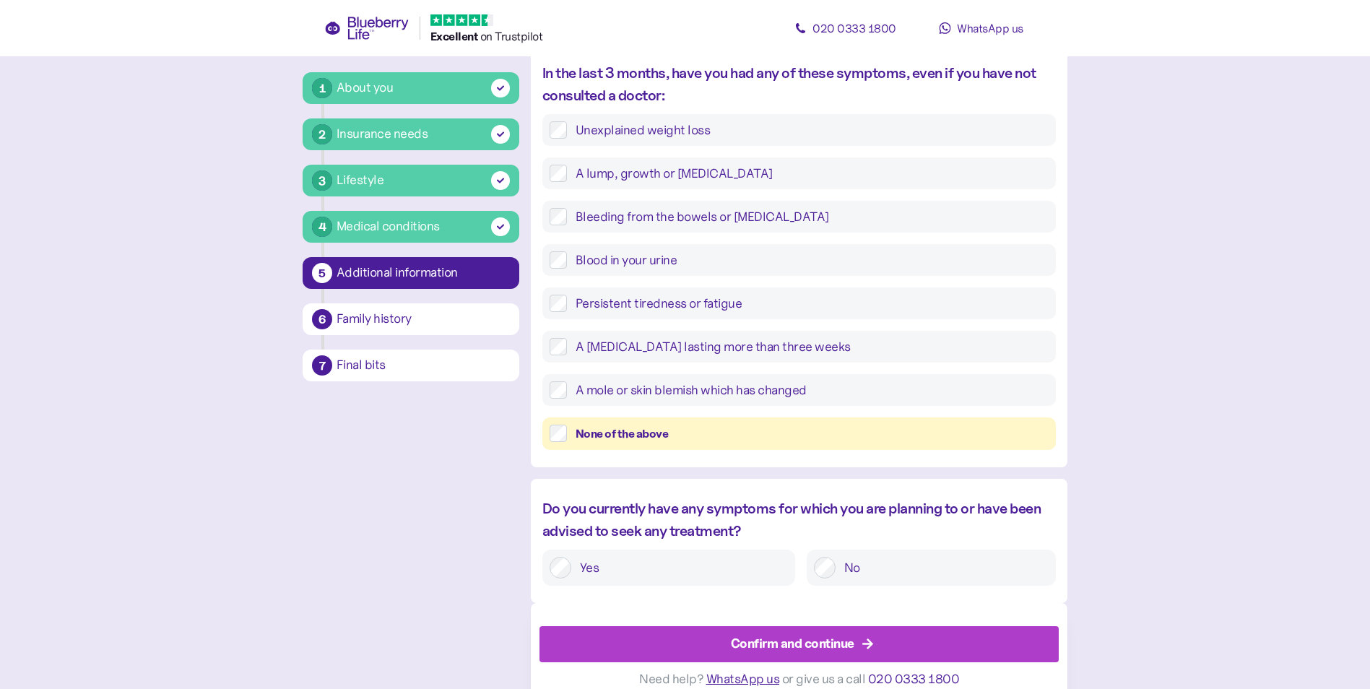
scroll to position [499, 0]
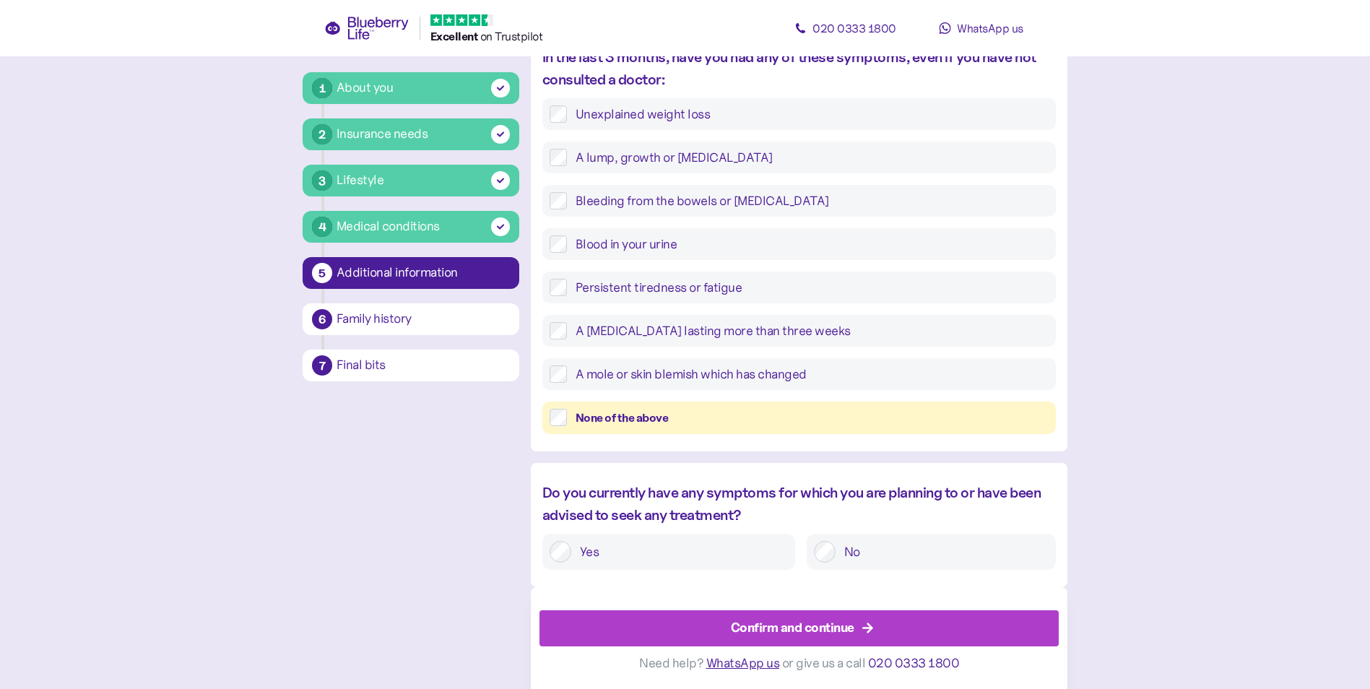
click at [842, 553] on label "No" at bounding box center [942, 552] width 213 height 22
click at [794, 623] on div "Confirm and continue" at bounding box center [793, 628] width 124 height 20
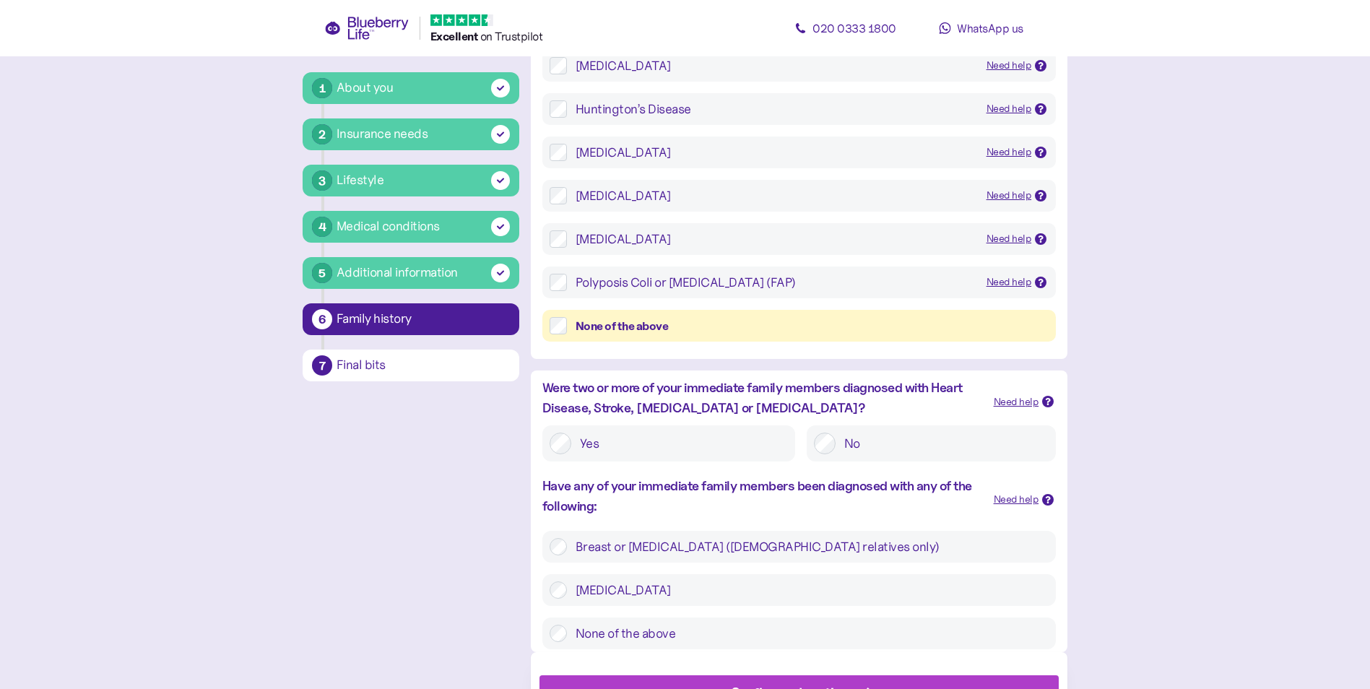
scroll to position [289, 0]
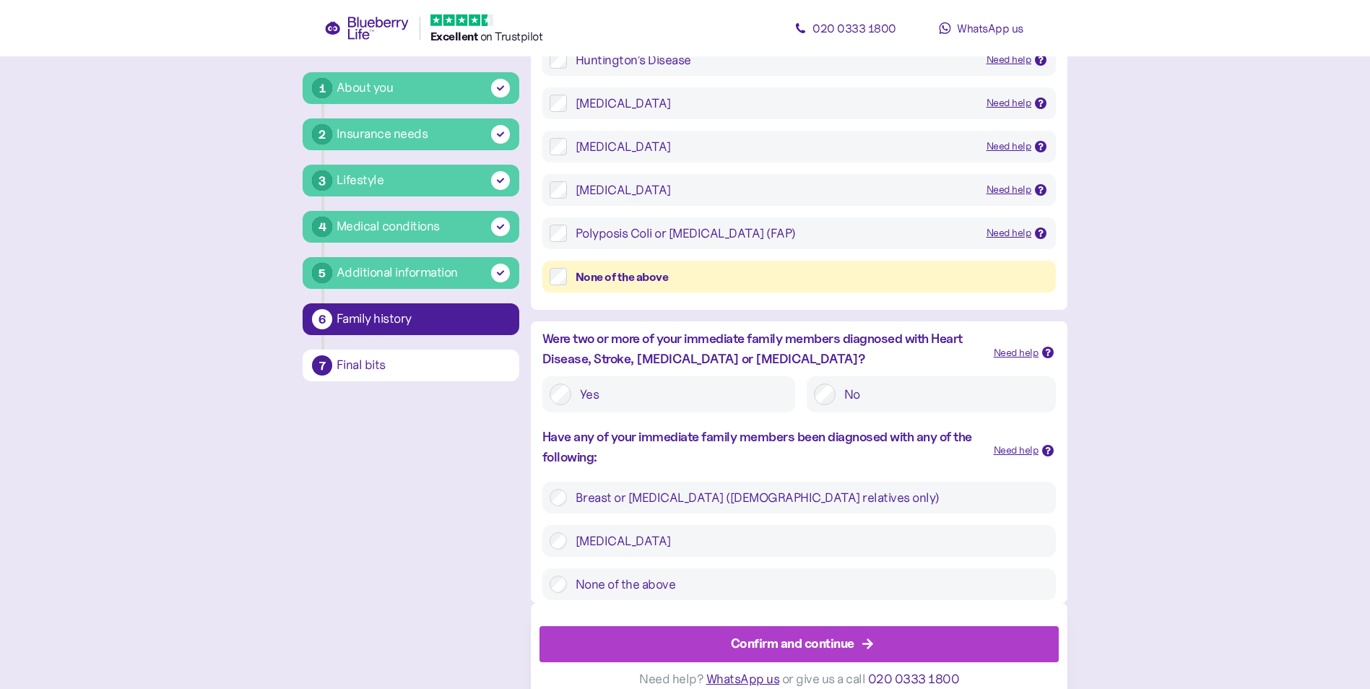
click at [753, 641] on div "Confirm and continue" at bounding box center [793, 644] width 124 height 20
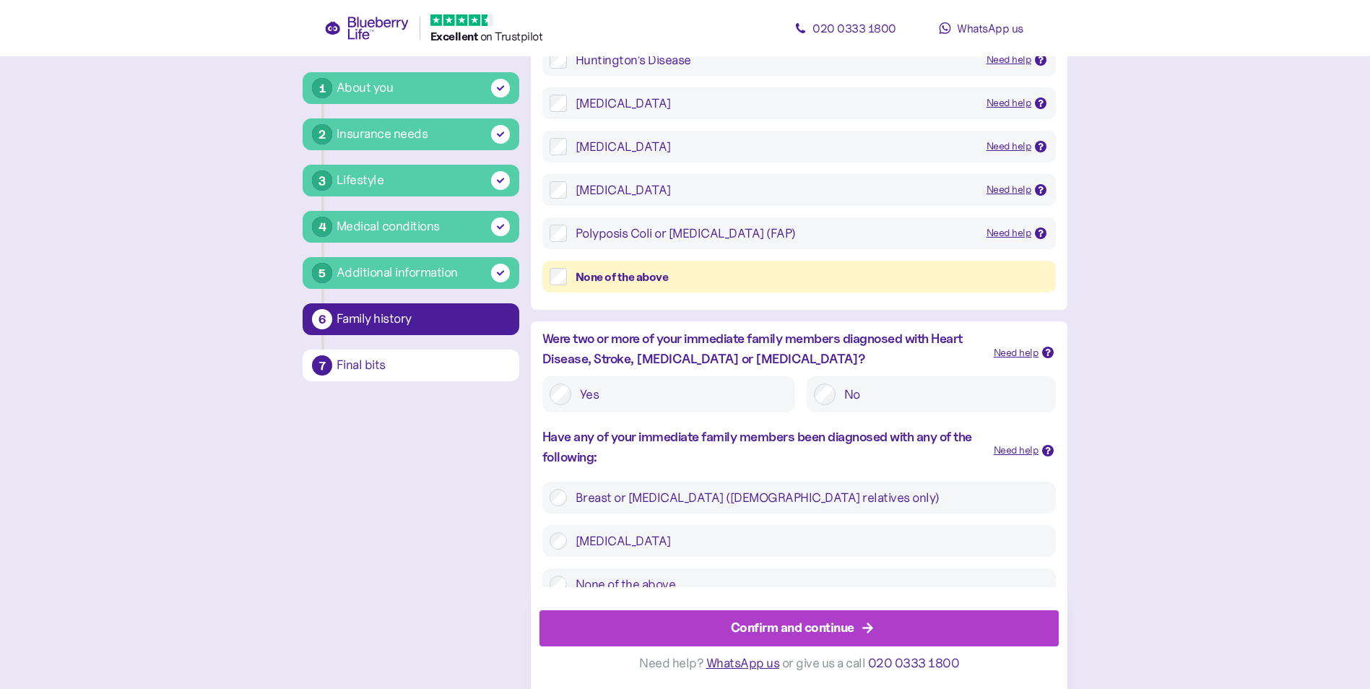
click at [812, 626] on div "Confirm and continue" at bounding box center [793, 628] width 124 height 20
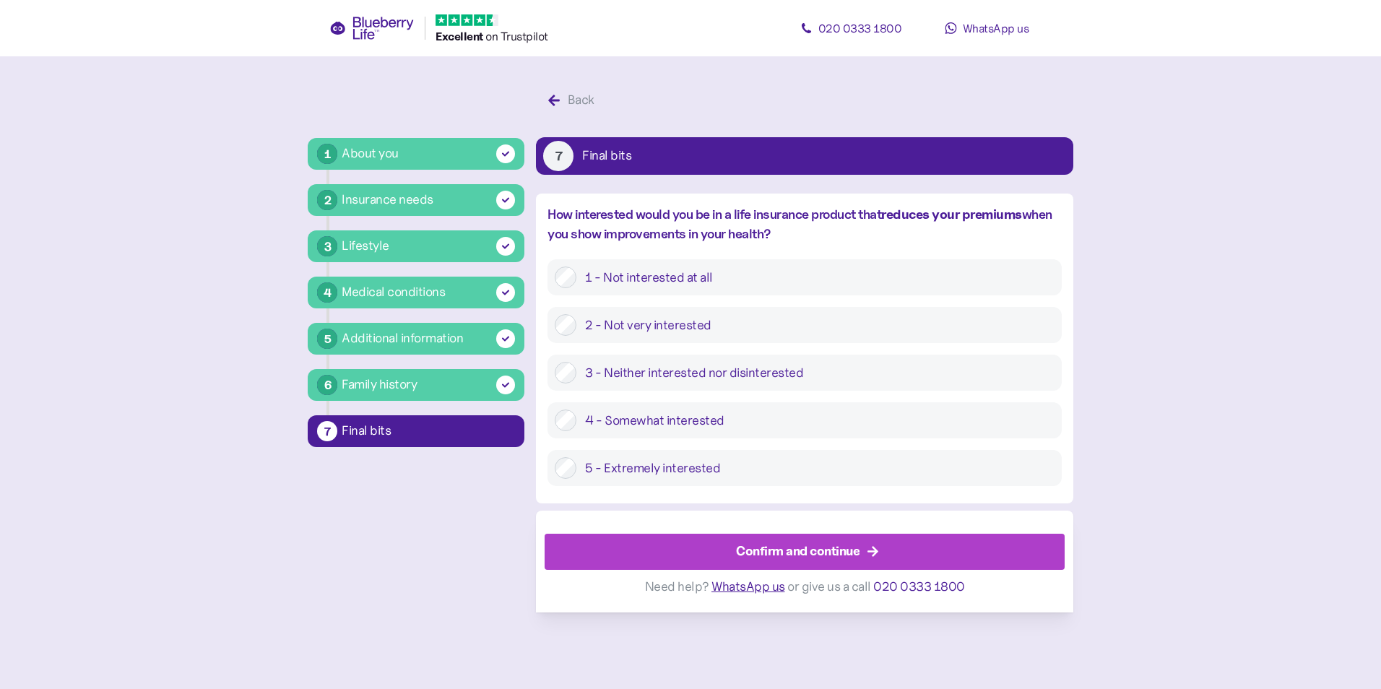
click at [648, 366] on label "3 - Neither interested nor disinterested" at bounding box center [814, 373] width 477 height 22
click at [812, 550] on div "Confirm and continue" at bounding box center [798, 552] width 124 height 20
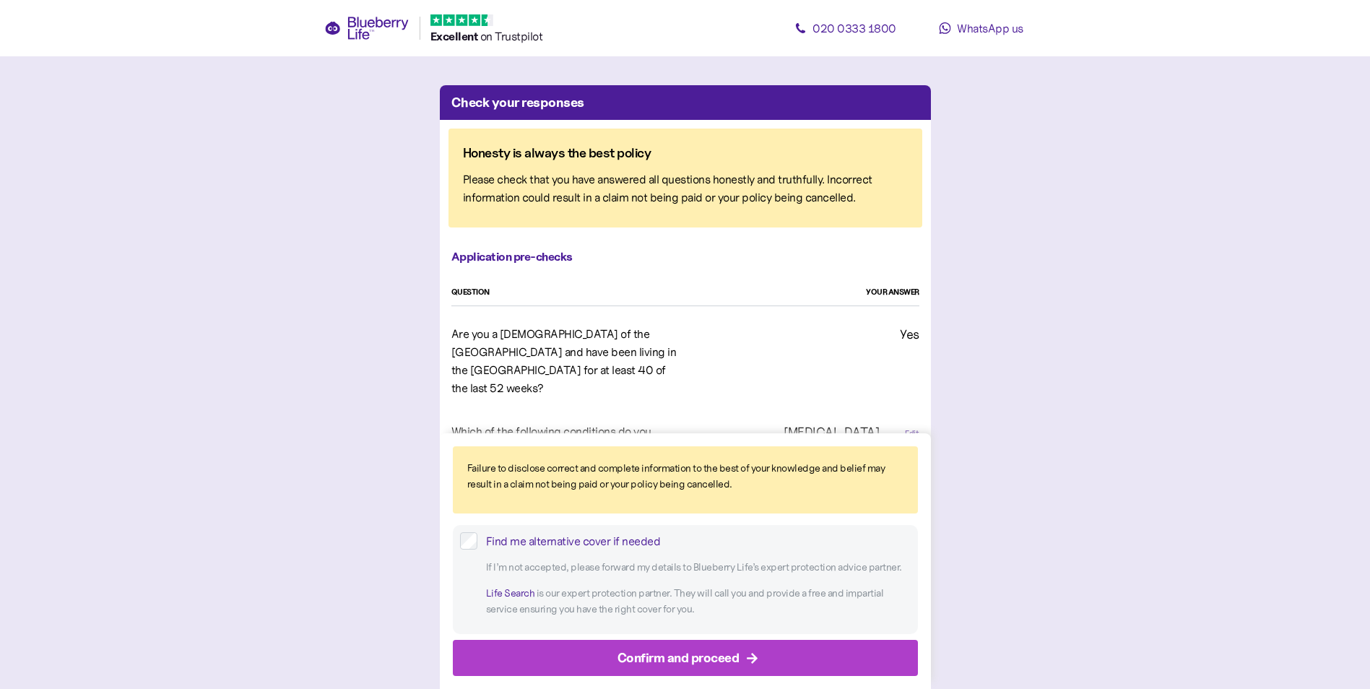
click at [682, 655] on div "Confirm and proceed" at bounding box center [679, 658] width 122 height 20
